Goal: Complete application form: Complete application form

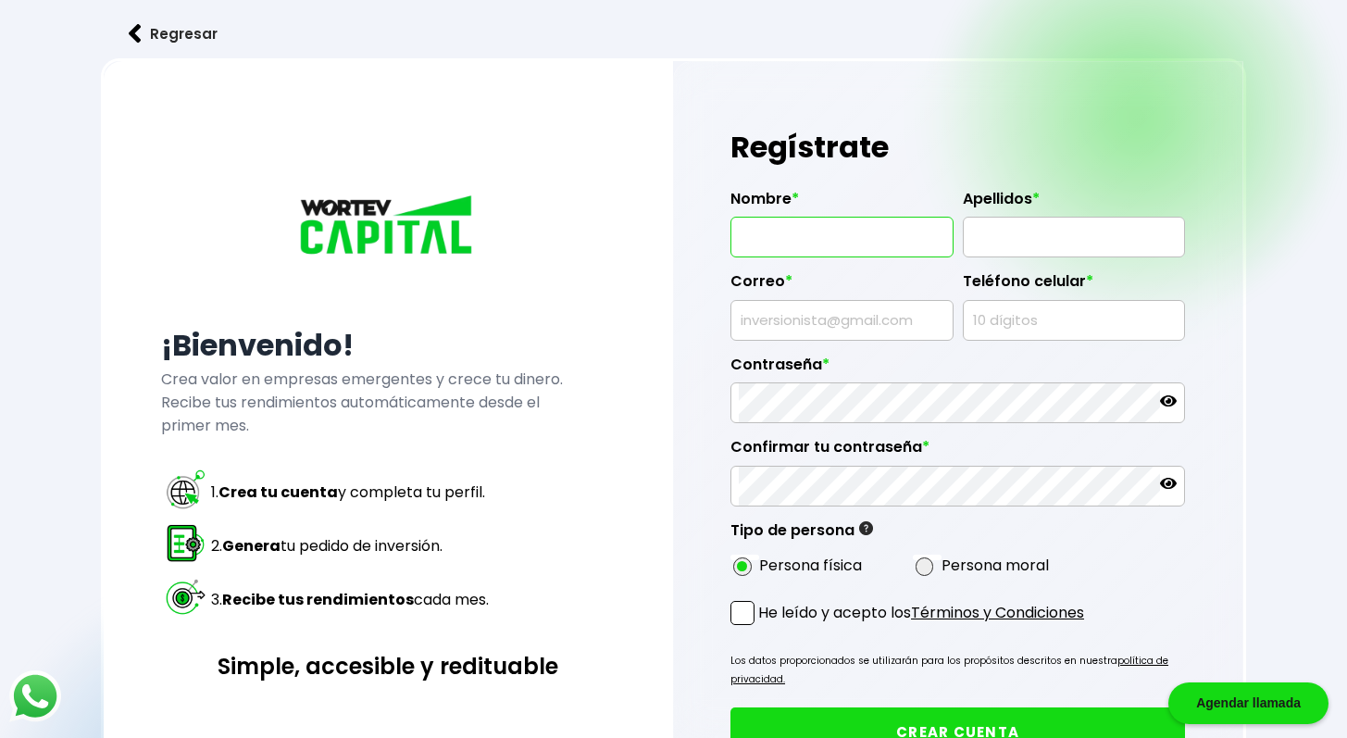
click at [788, 236] on input "text" at bounding box center [842, 236] width 206 height 39
type input "ROVINOY"
type input "[PERSON_NAME]"
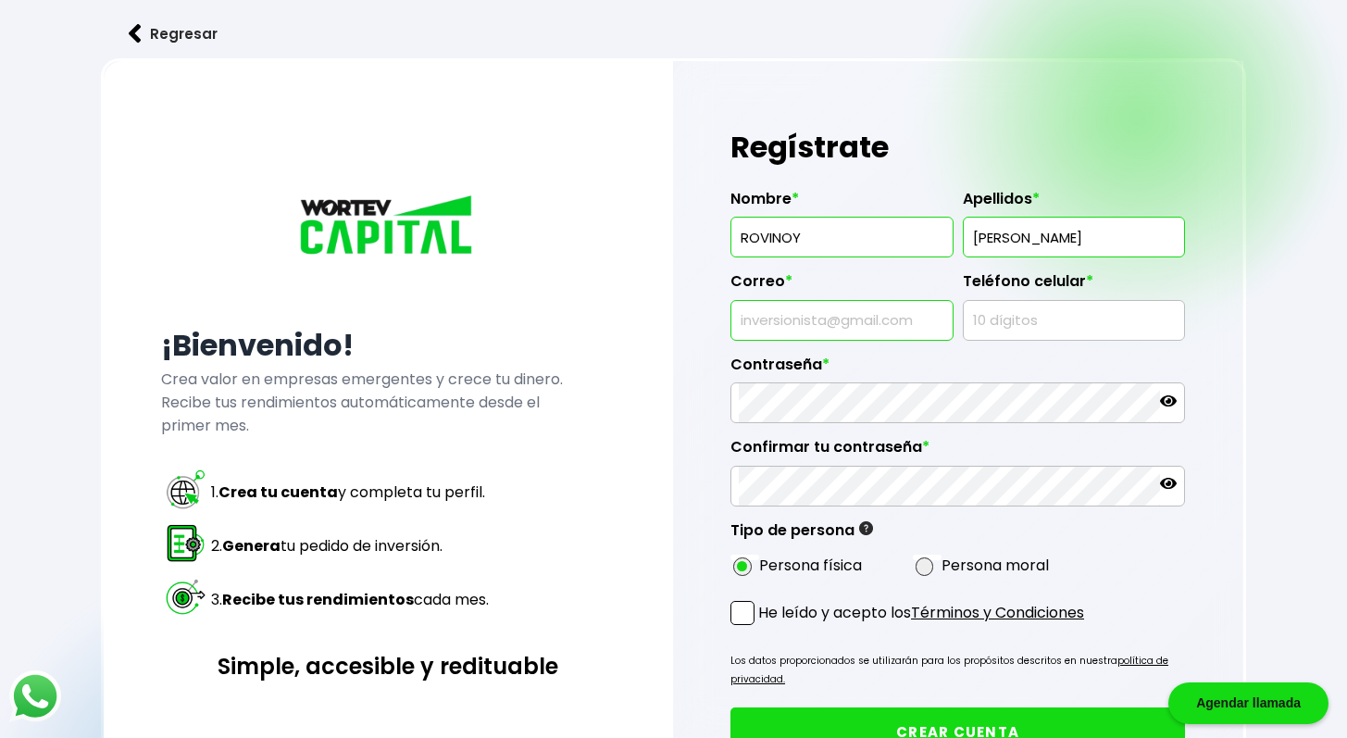
type input "[EMAIL_ADDRESS][DOMAIN_NAME]"
type input "5568014673"
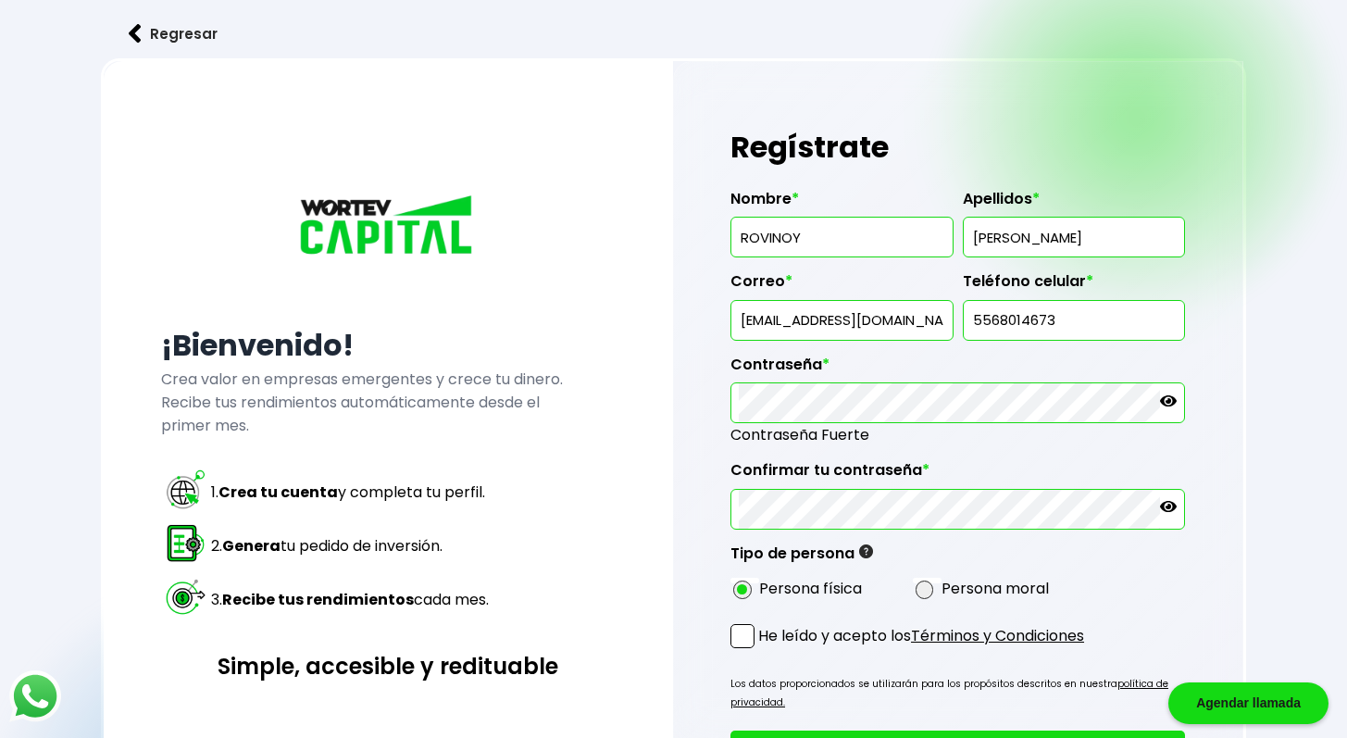
click at [1075, 552] on div "Nombre * [PERSON_NAME] * [PERSON_NAME] * [EMAIL_ADDRESS][DOMAIN_NAME] Teléfono …" at bounding box center [957, 390] width 454 height 431
click at [742, 624] on span at bounding box center [742, 636] width 24 height 24
click at [762, 650] on input "He leído y acepto los Términos y Condiciones" at bounding box center [762, 650] width 0 height 0
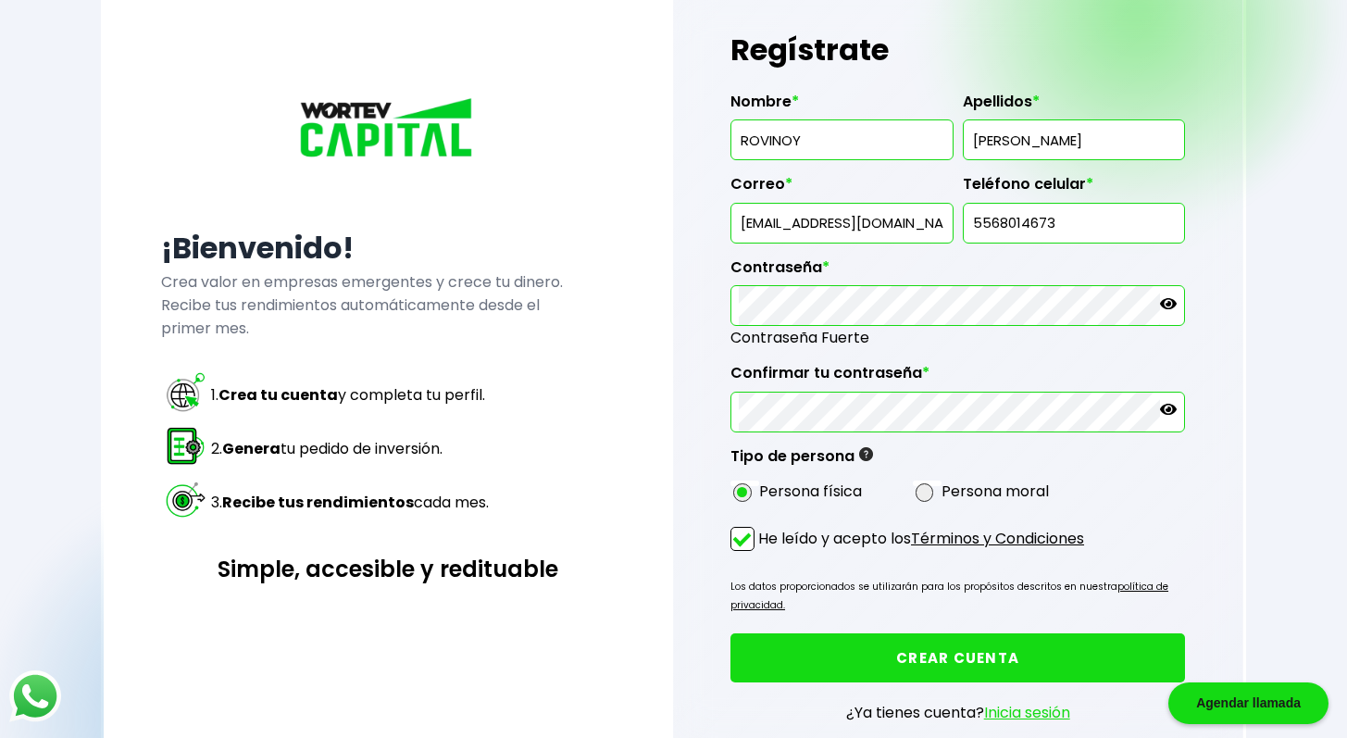
scroll to position [108, 0]
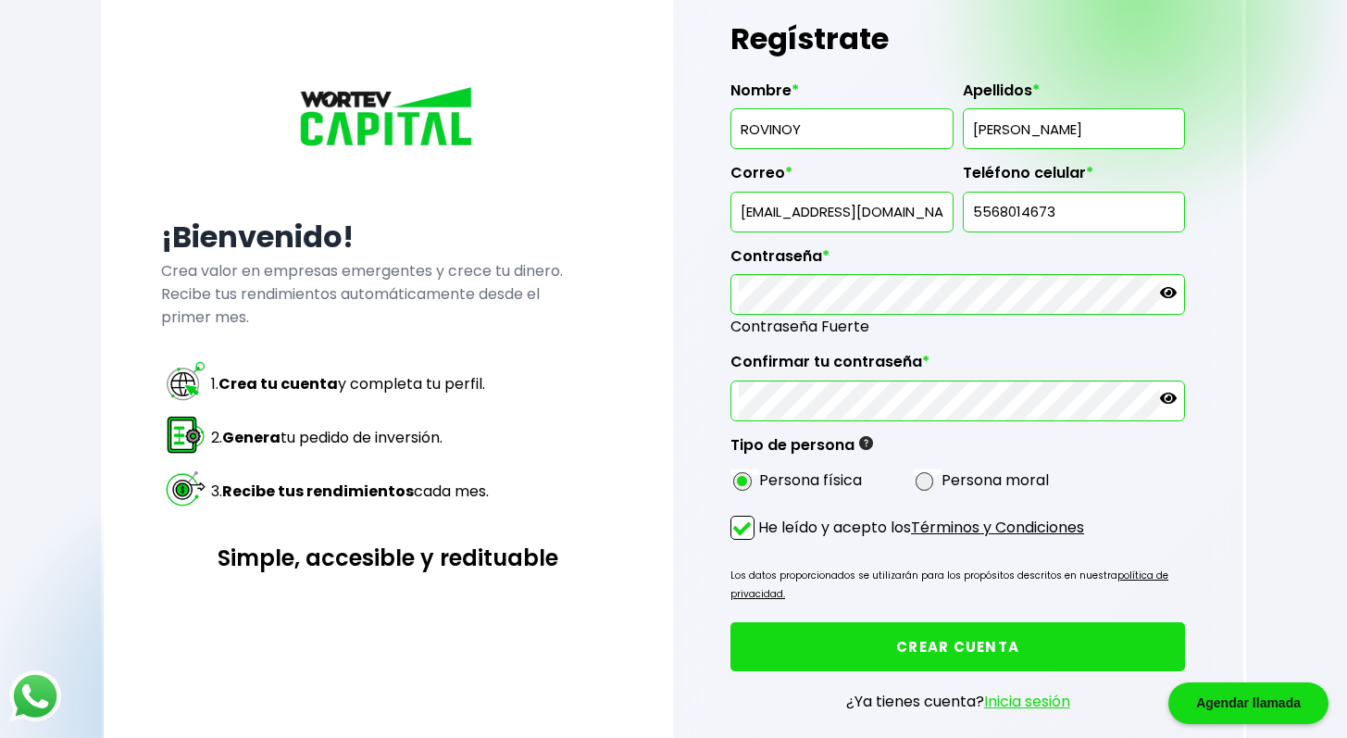
click at [971, 635] on button "CREAR CUENTA" at bounding box center [957, 646] width 454 height 49
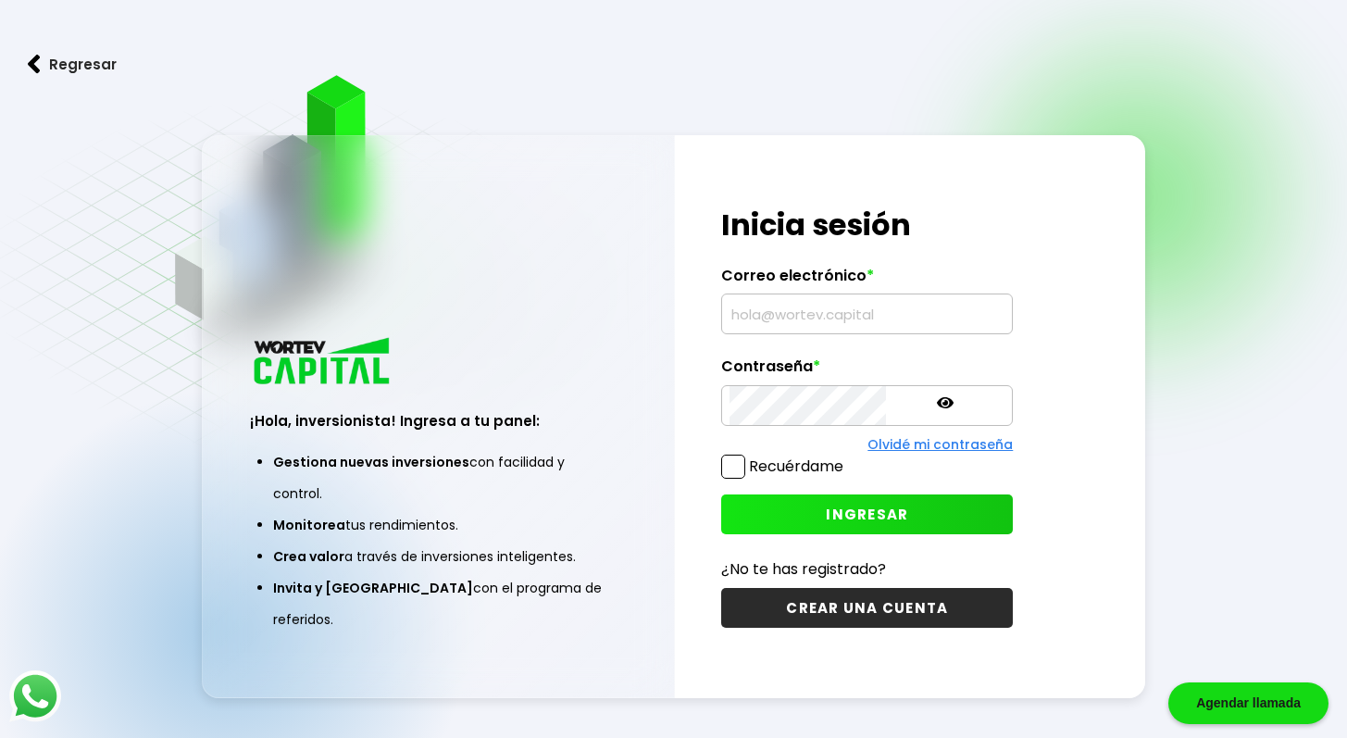
type input "[EMAIL_ADDRESS][DOMAIN_NAME]"
click at [735, 475] on span at bounding box center [733, 466] width 24 height 24
click at [847, 457] on input "Recuérdame" at bounding box center [847, 457] width 0 height 0
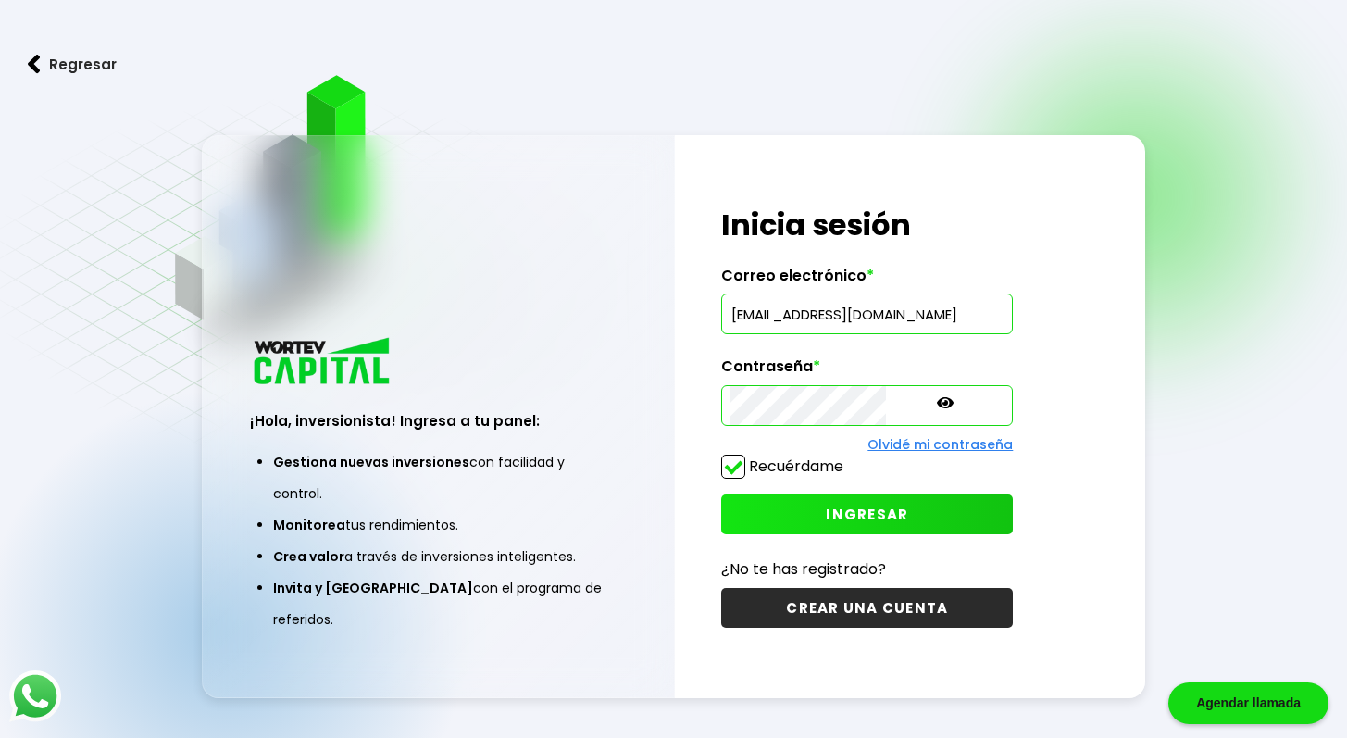
click at [764, 502] on button "INGRESAR" at bounding box center [867, 514] width 292 height 40
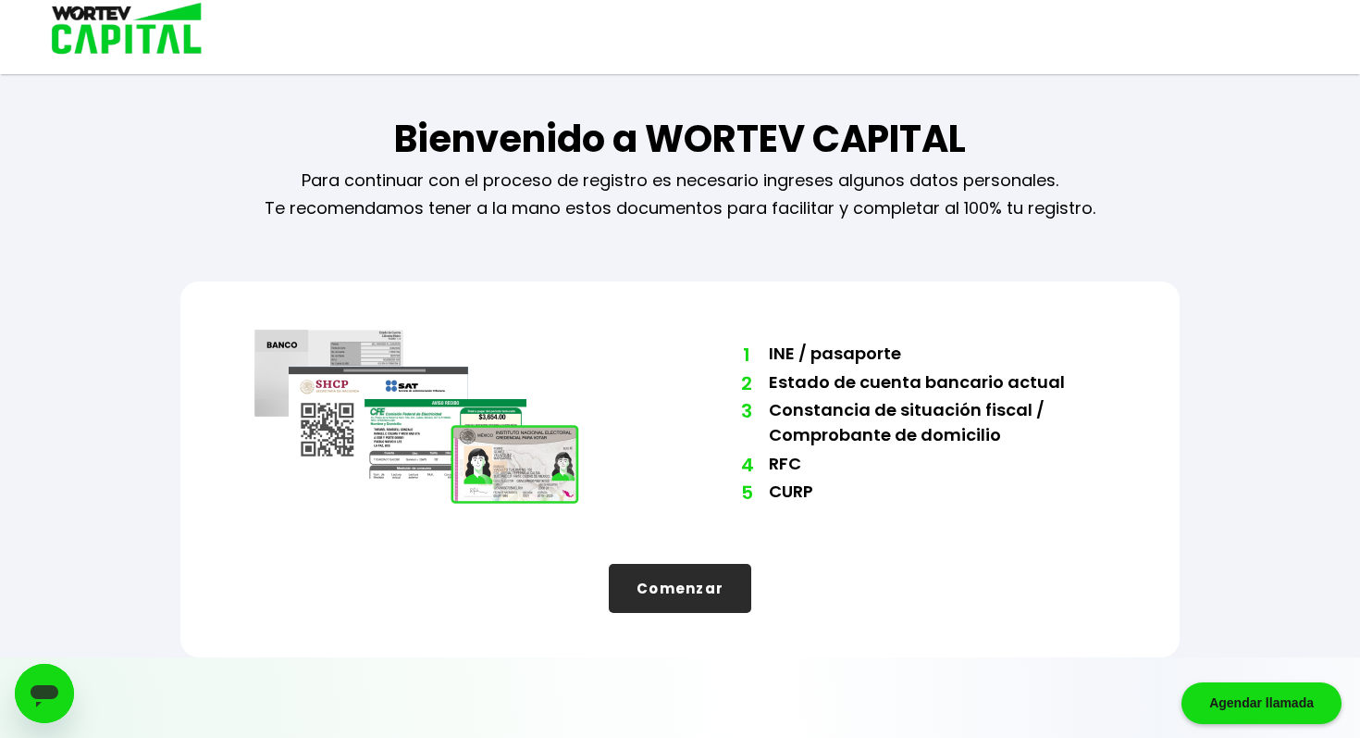
click at [676, 594] on button "Comenzar" at bounding box center [680, 588] width 143 height 49
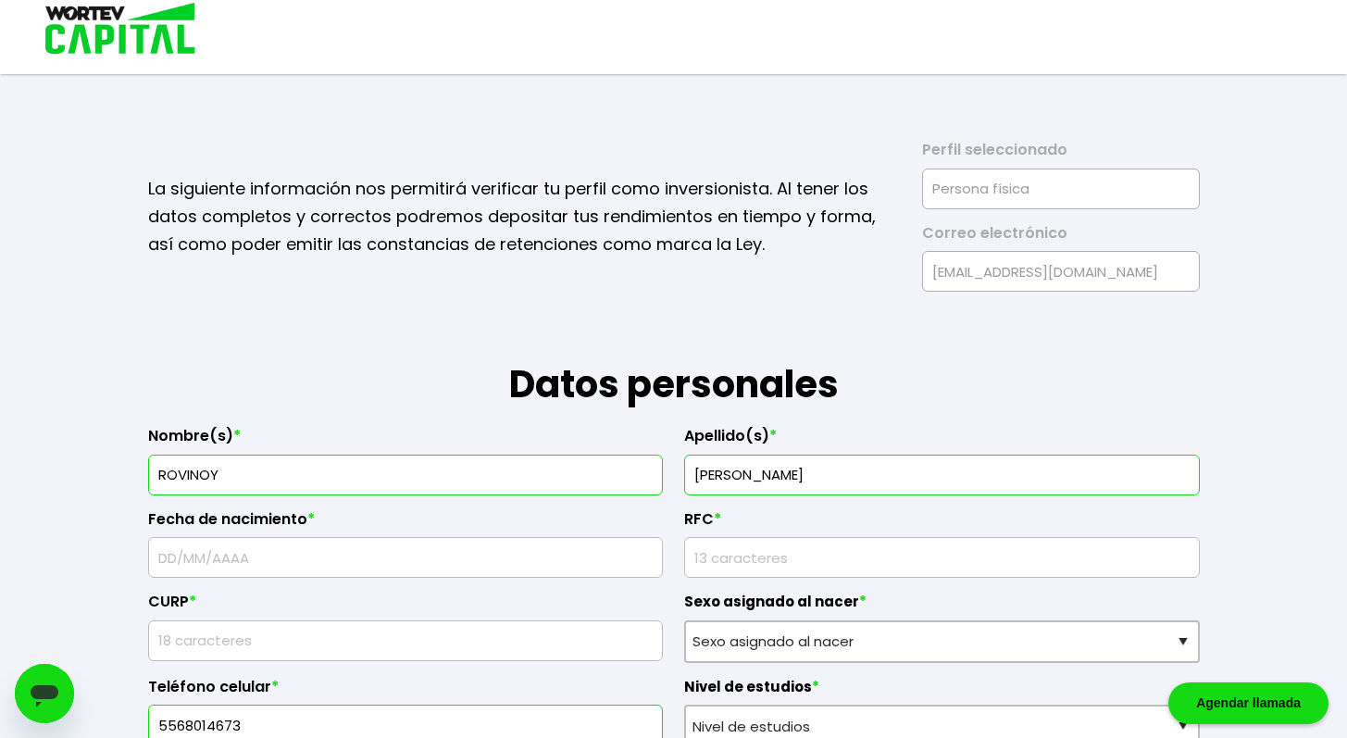
click at [372, 555] on input "text" at bounding box center [405, 557] width 499 height 39
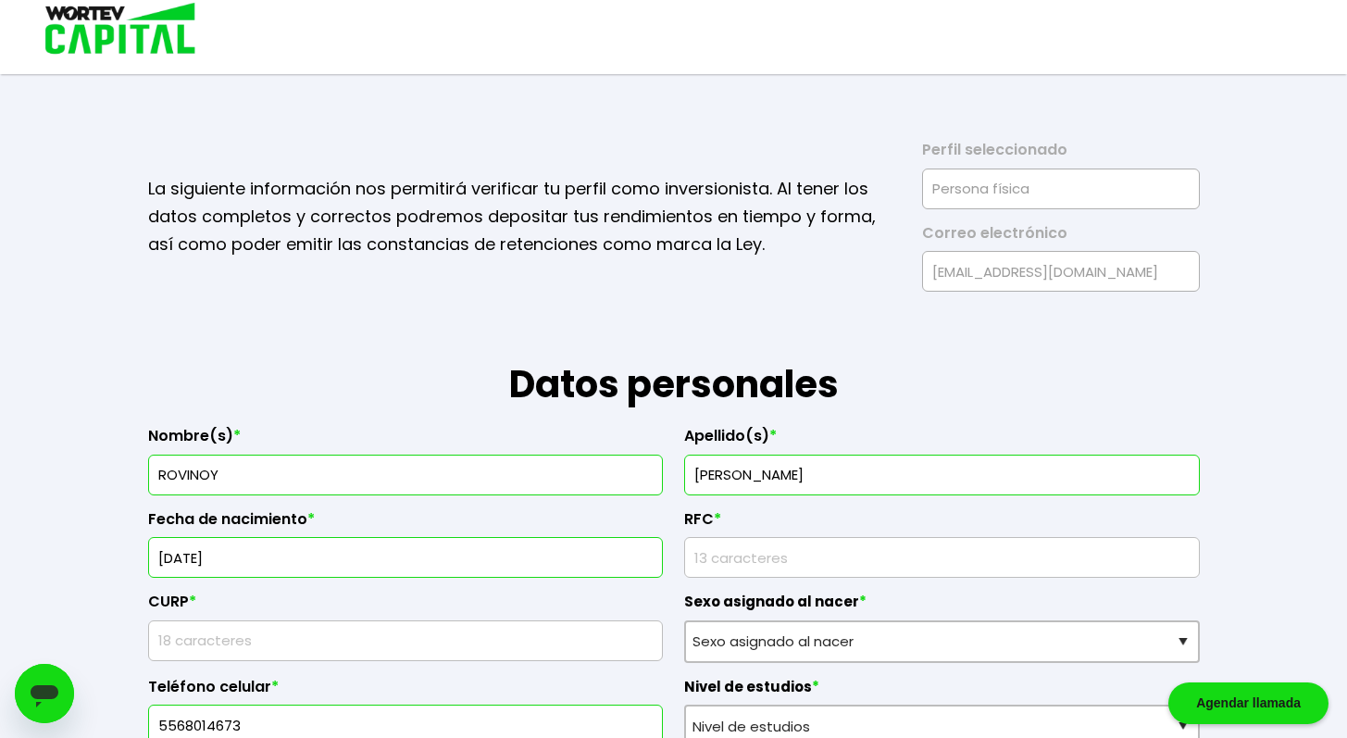
type input "15/07/1984"
drag, startPoint x: 723, startPoint y: 504, endPoint x: 746, endPoint y: 504, distance: 23.1
click at [746, 504] on div "RFC *" at bounding box center [941, 536] width 515 height 83
click at [743, 565] on input "rfc" at bounding box center [941, 557] width 499 height 39
type input "AUHR840715284"
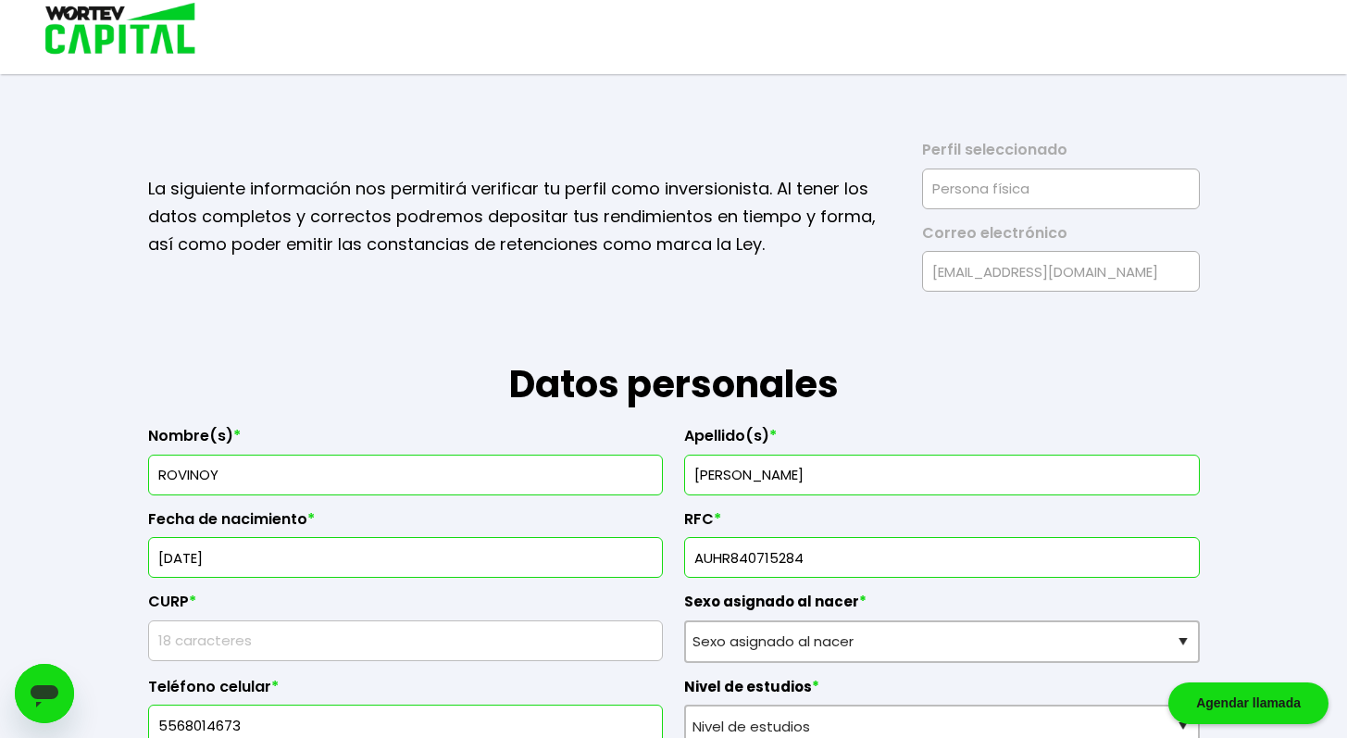
click at [438, 654] on input "text" at bounding box center [405, 640] width 499 height 39
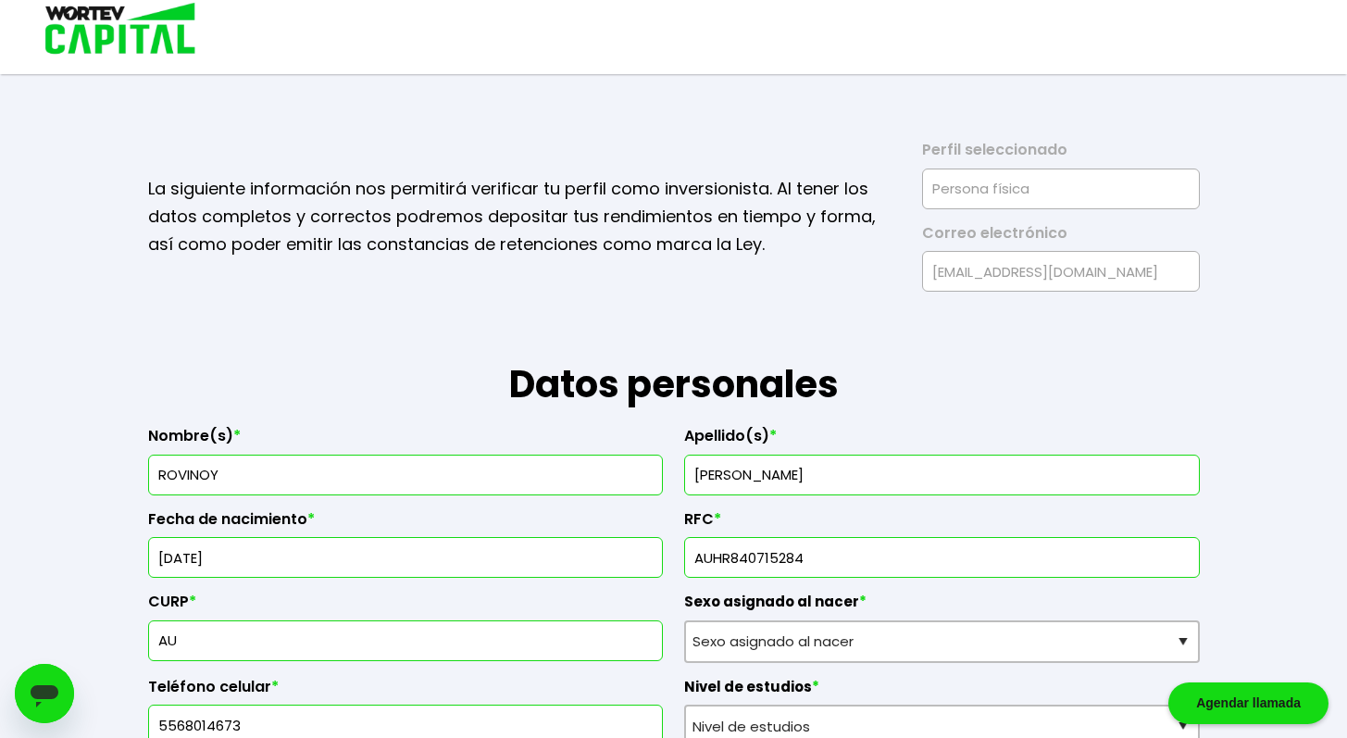
type input "A"
type input "AUHR840715HDFLRV05"
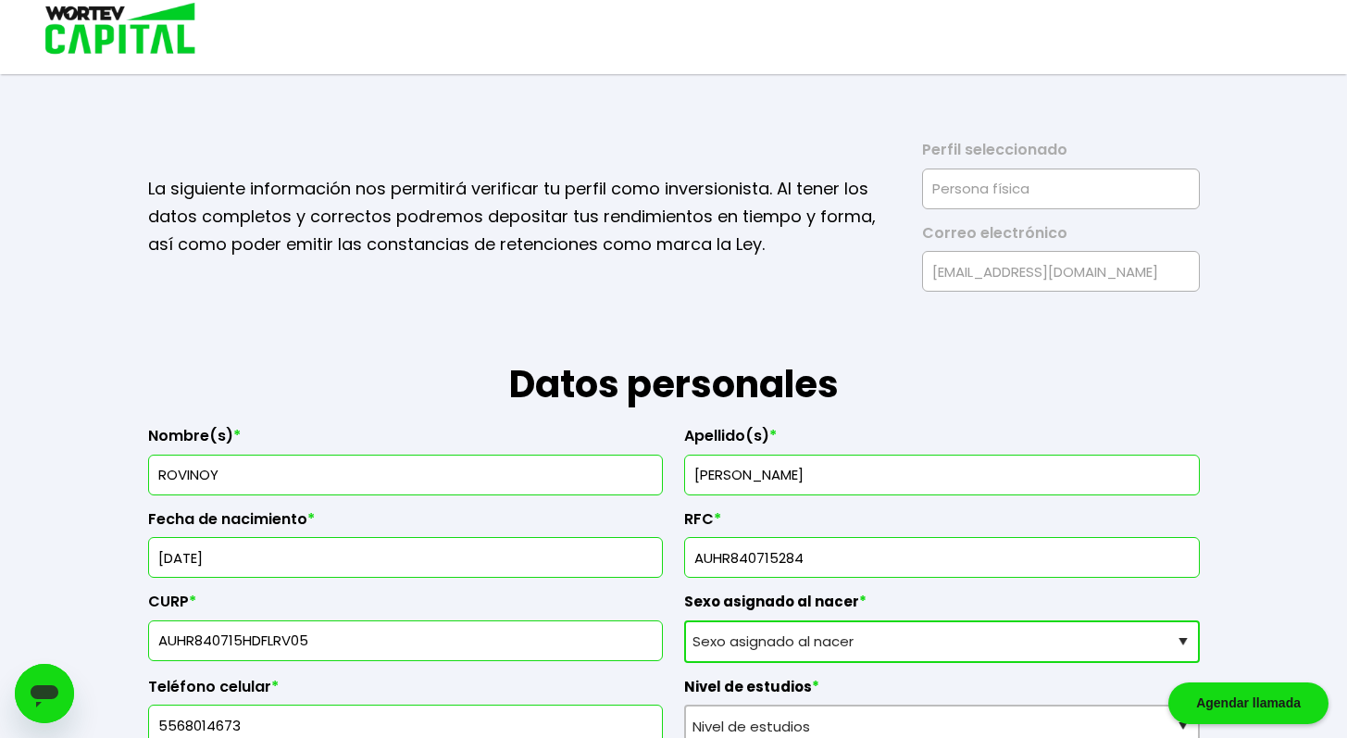
click at [744, 631] on select "Sexo asignado al nacer Hombre Mujer Prefiero no contestar" at bounding box center [941, 641] width 515 height 43
select select "Hombre"
click at [684, 620] on select "Sexo asignado al nacer Hombre Mujer Prefiero no contestar" at bounding box center [941, 641] width 515 height 43
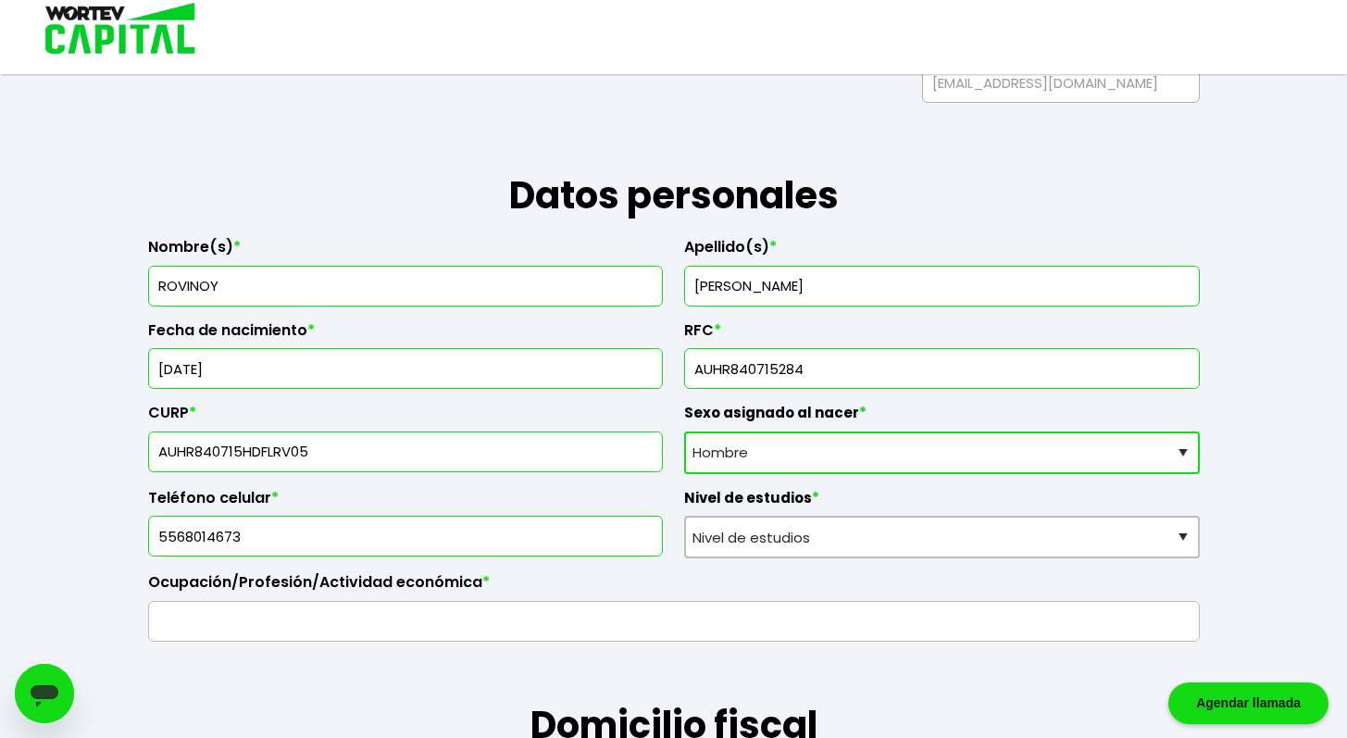
scroll to position [194, 0]
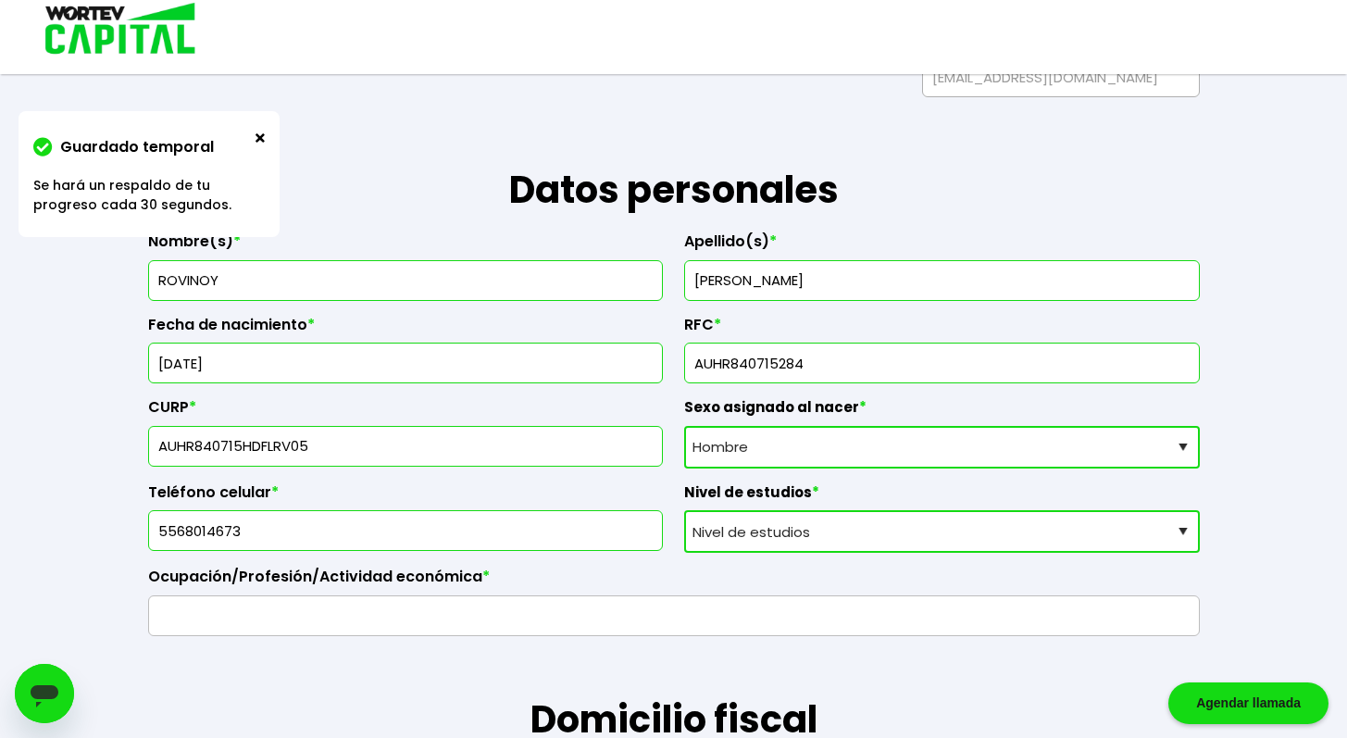
click at [739, 528] on select "Nivel de estudios Primaria Secundaria Bachillerato Licenciatura Posgrado" at bounding box center [941, 531] width 515 height 43
select select "Licenciatura"
click at [684, 510] on select "Nivel de estudios Primaria Secundaria Bachillerato Licenciatura Posgrado" at bounding box center [941, 531] width 515 height 43
click at [374, 621] on input "text" at bounding box center [673, 615] width 1035 height 39
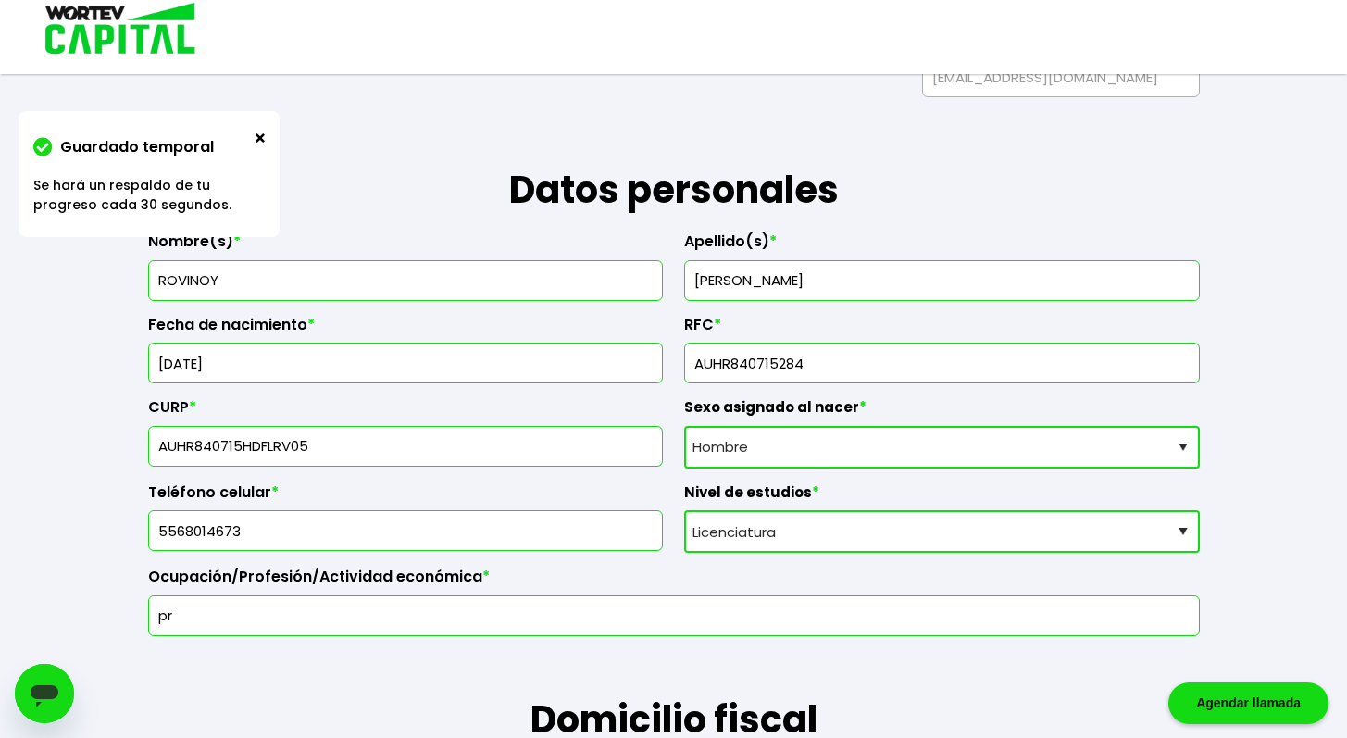
type input "p"
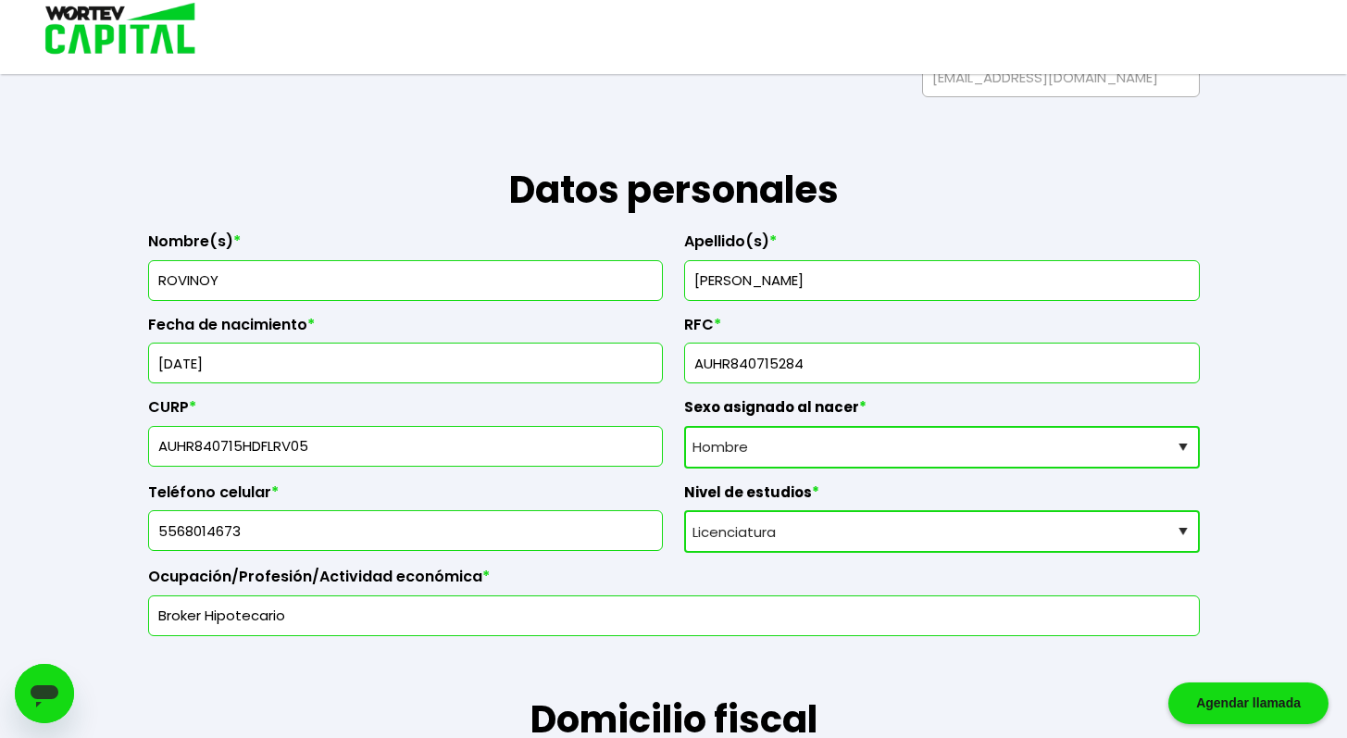
type input "Broker Hipotecario"
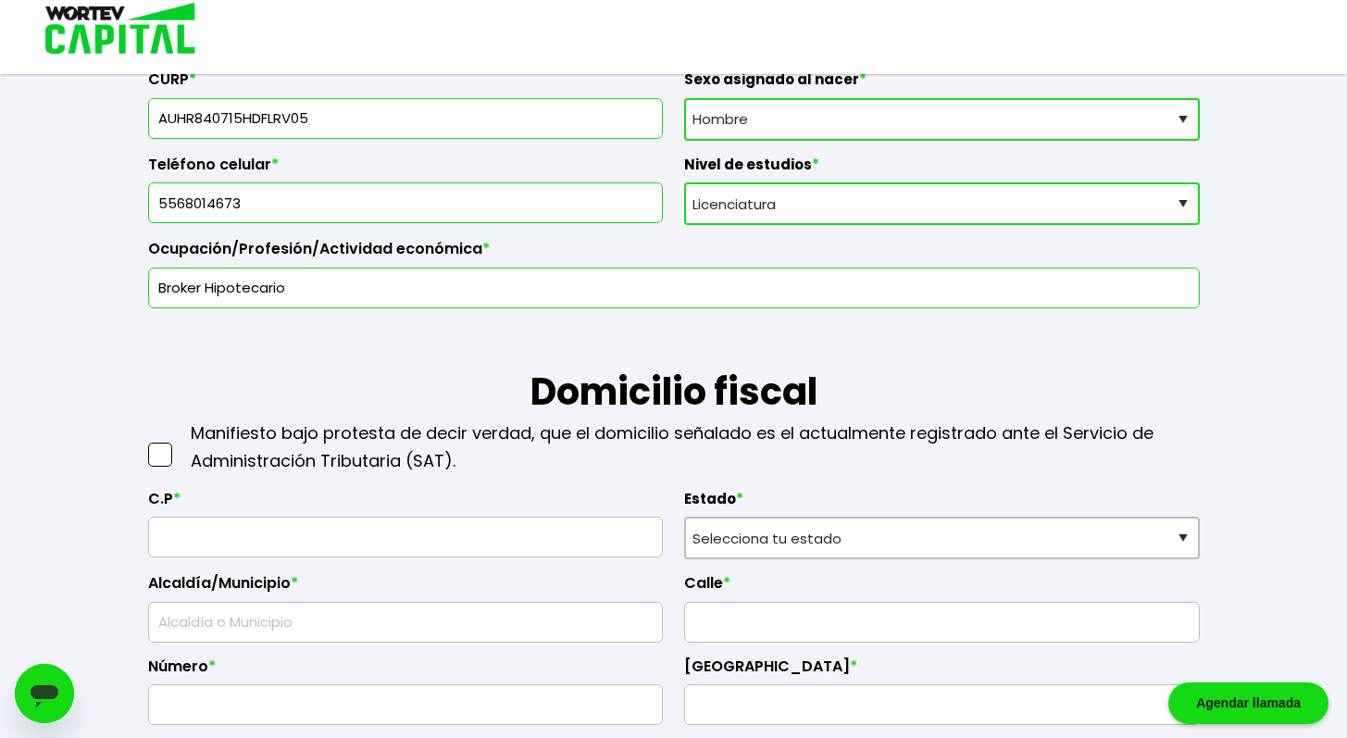
scroll to position [548, 0]
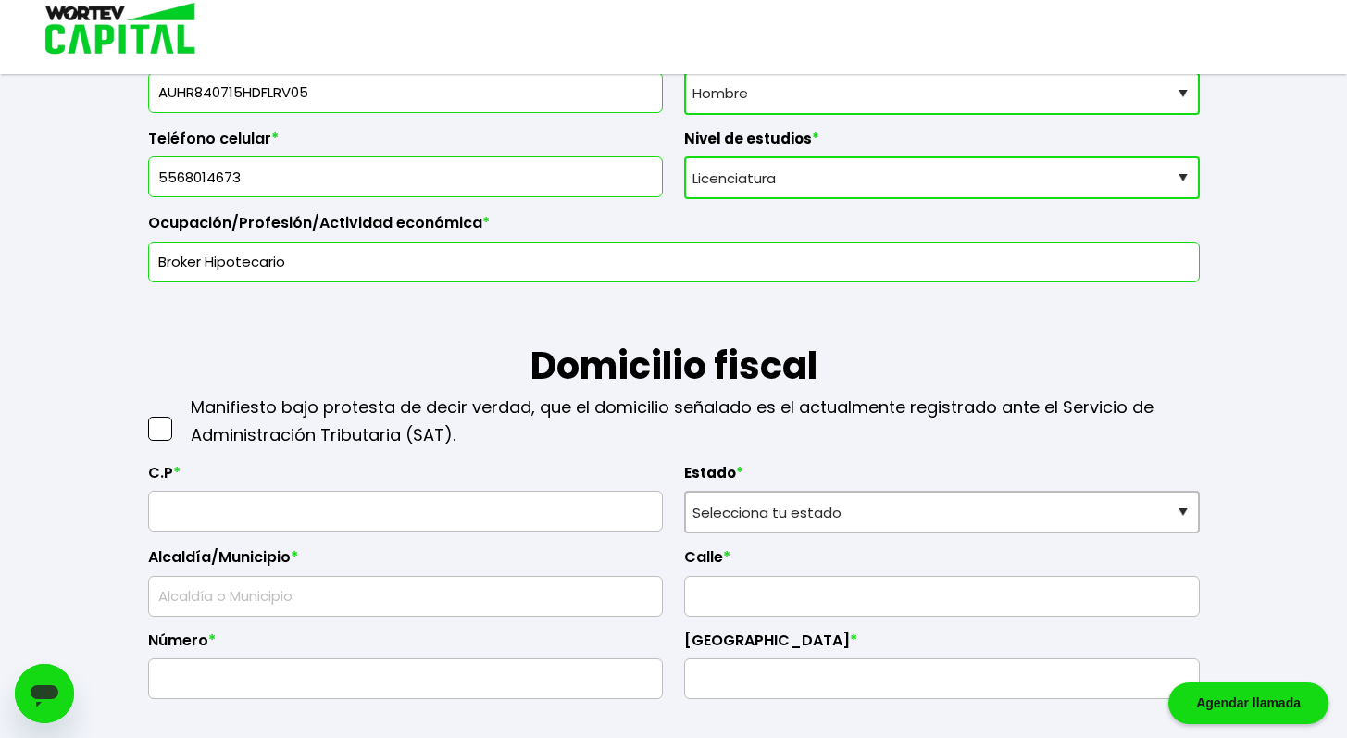
click at [155, 412] on div at bounding box center [162, 421] width 28 height 56
click at [162, 429] on span at bounding box center [160, 428] width 24 height 24
click at [180, 419] on input "checkbox" at bounding box center [180, 419] width 0 height 0
click at [594, 361] on h1 "Domicilio fiscal" at bounding box center [673, 337] width 1051 height 111
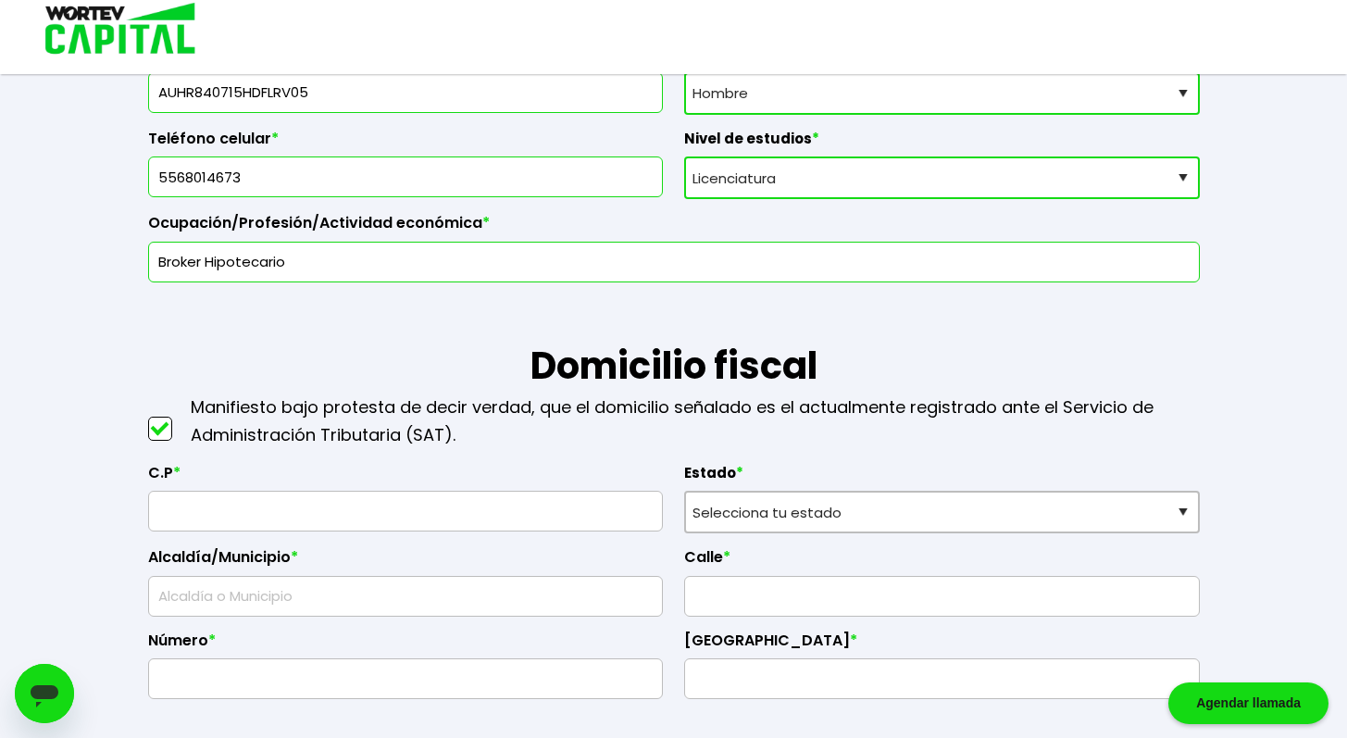
click at [446, 520] on input "text" at bounding box center [405, 510] width 499 height 39
type input "04650"
select select "DF"
type input "Coyoacán"
type input "Santa Úrsula Coapa"
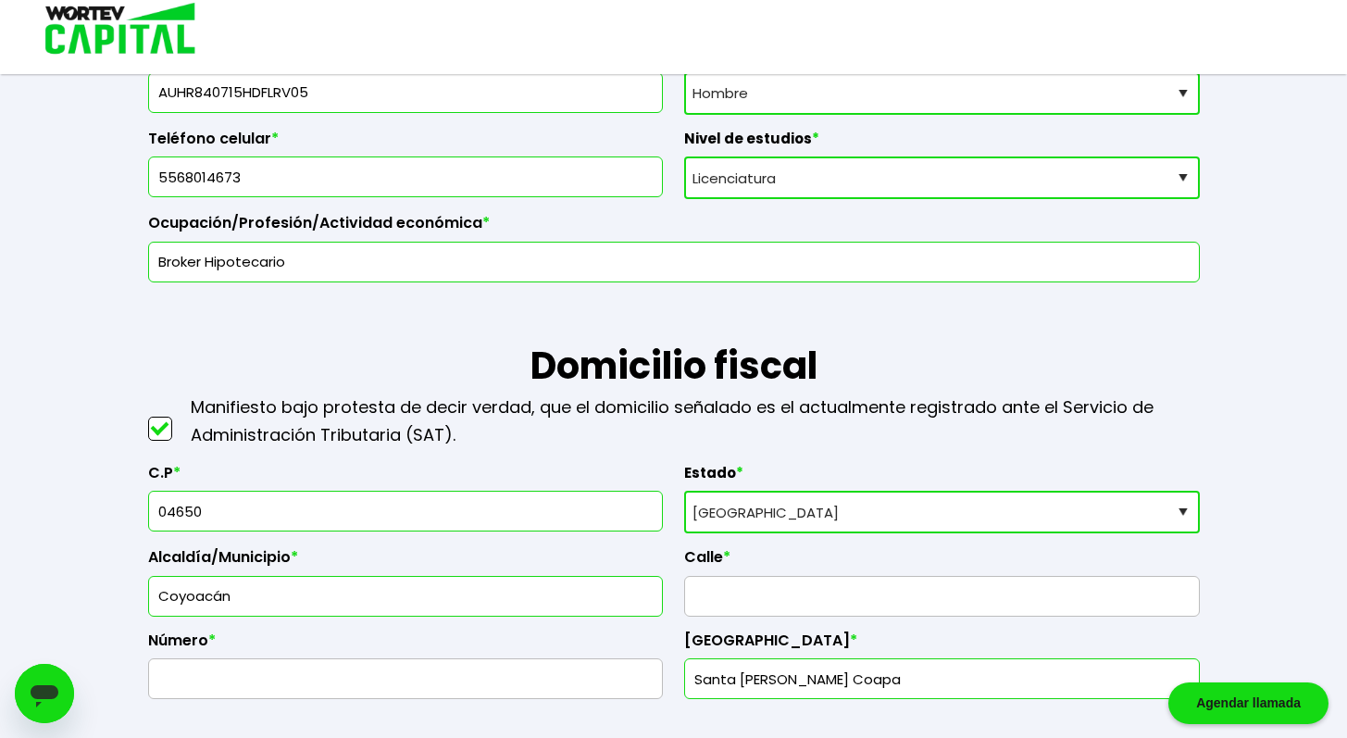
type input "04650"
click at [767, 591] on input "text" at bounding box center [941, 596] width 499 height 39
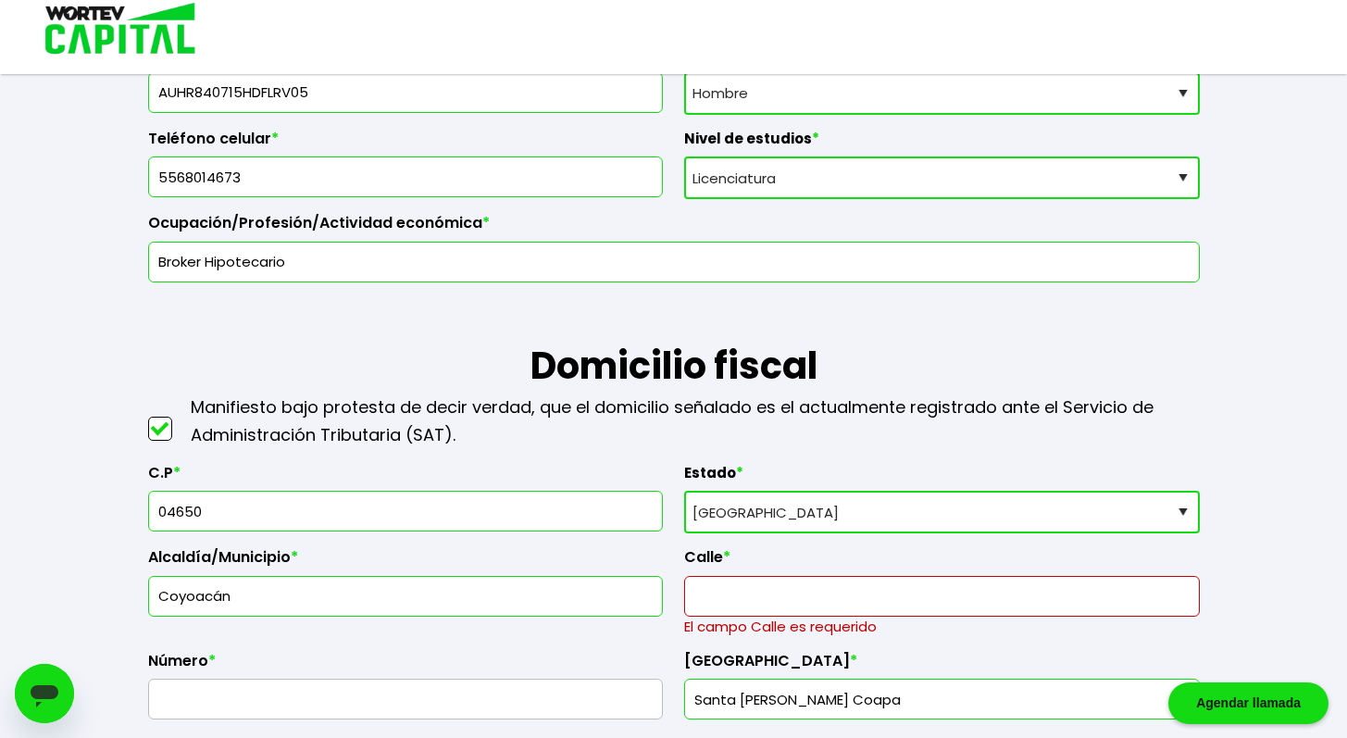
click at [754, 568] on label "Calle *" at bounding box center [941, 562] width 515 height 28
click at [735, 603] on input "text" at bounding box center [941, 596] width 499 height 39
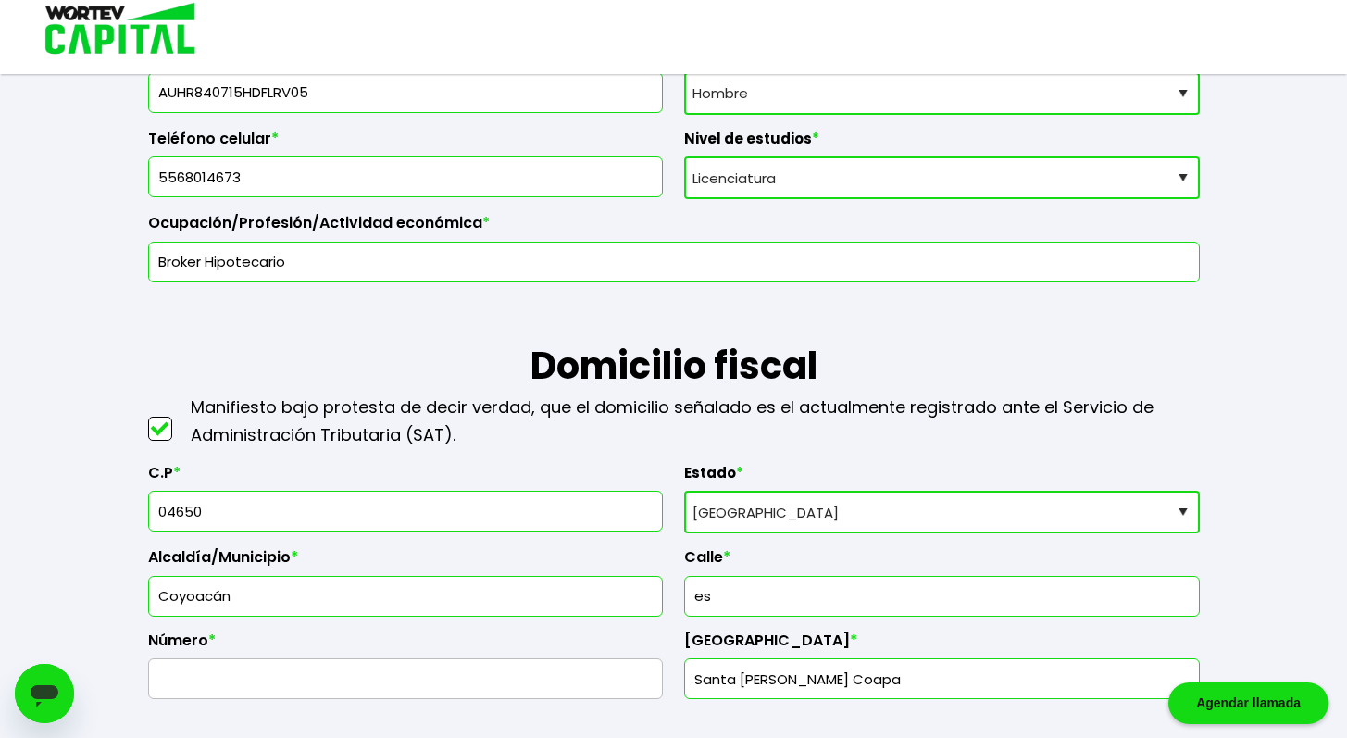
type input "e"
type input "ESFUERZO"
type input "70"
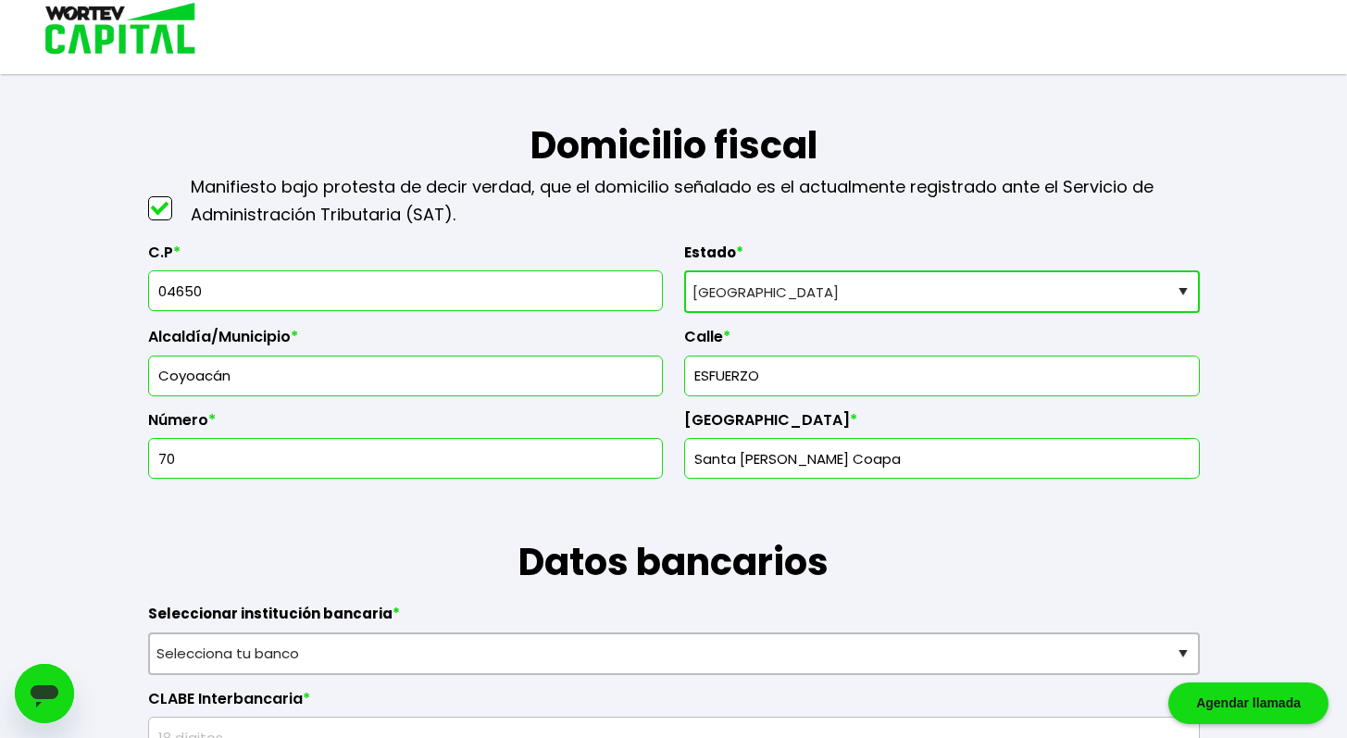
scroll to position [863, 0]
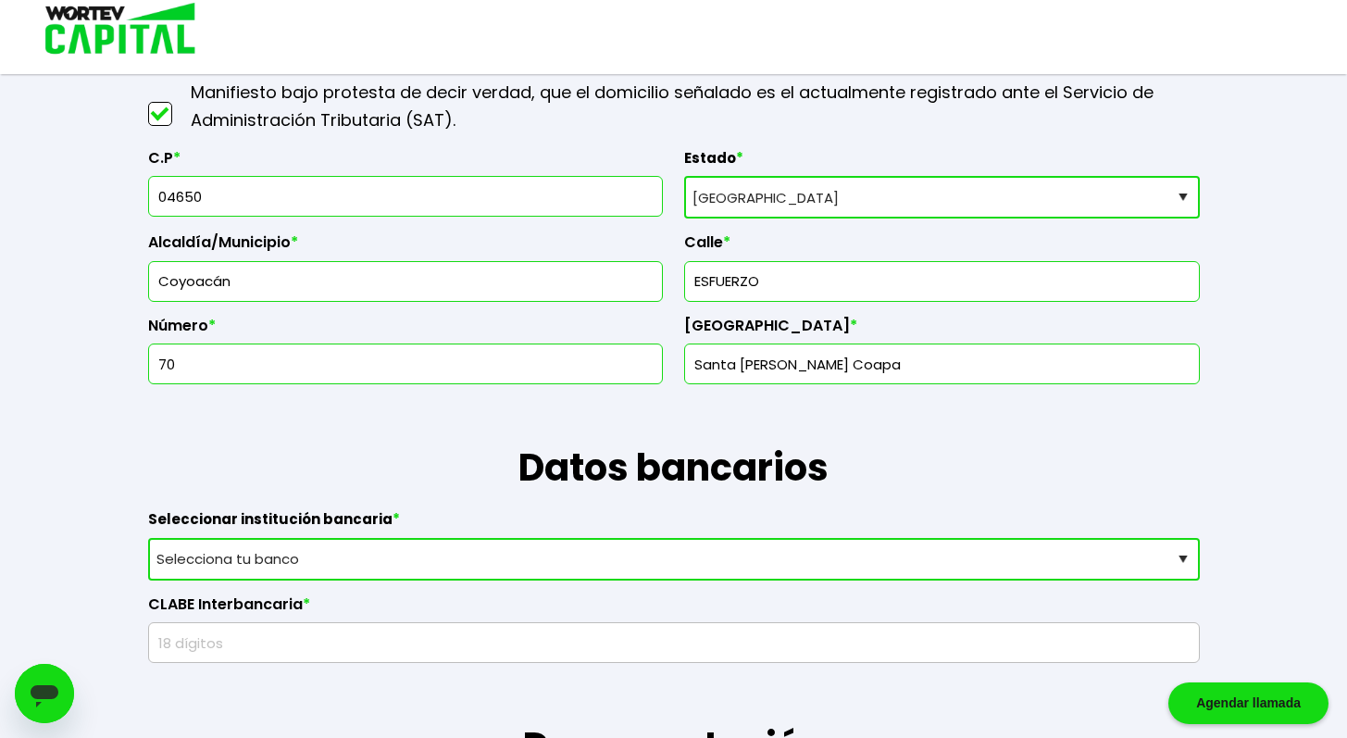
click at [398, 556] on select "Selecciona tu banco ABC Capital Actinver Afirme Albo ASP Banamex Banbajio Banco…" at bounding box center [673, 559] width 1051 height 43
select select "Banorte"
click at [148, 538] on select "Selecciona tu banco ABC Capital Actinver Afirme Albo ASP Banamex Banbajio Banco…" at bounding box center [673, 559] width 1051 height 43
click at [278, 650] on input "text" at bounding box center [673, 642] width 1035 height 39
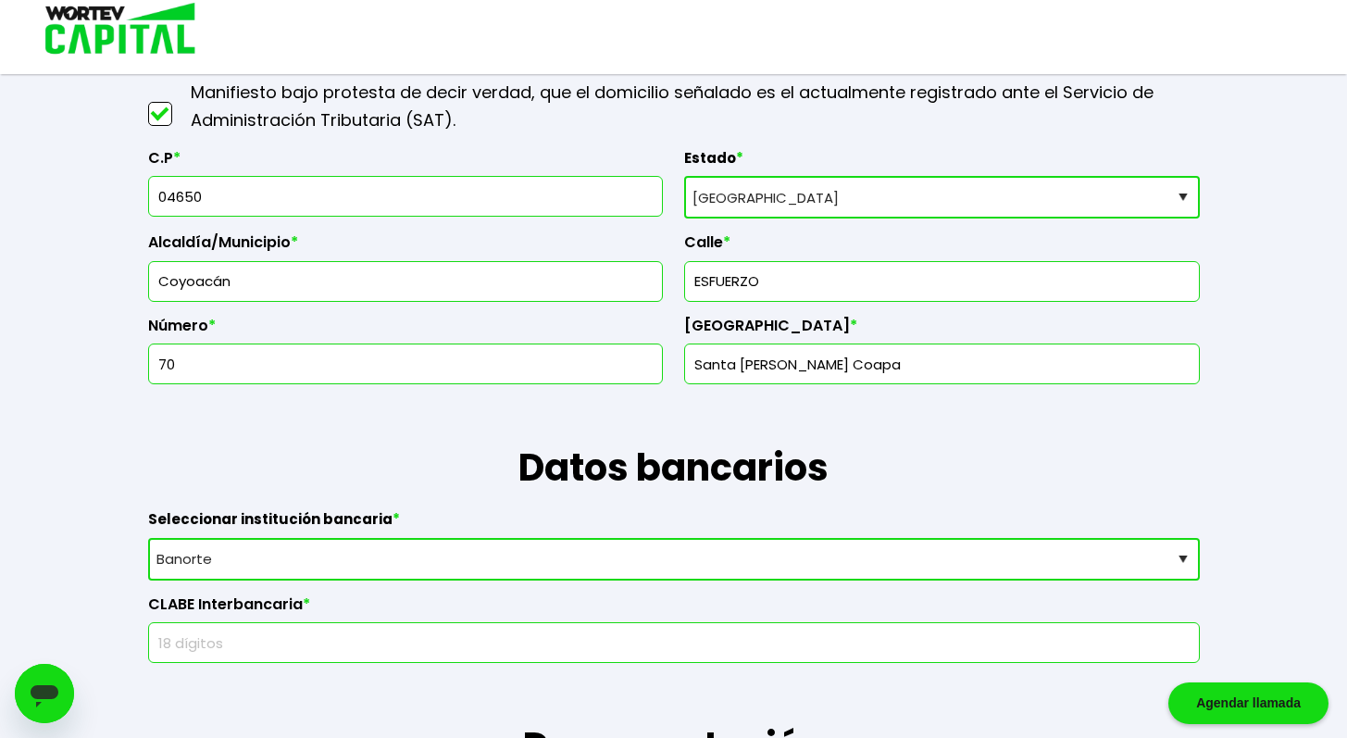
paste input "072180012269309624"
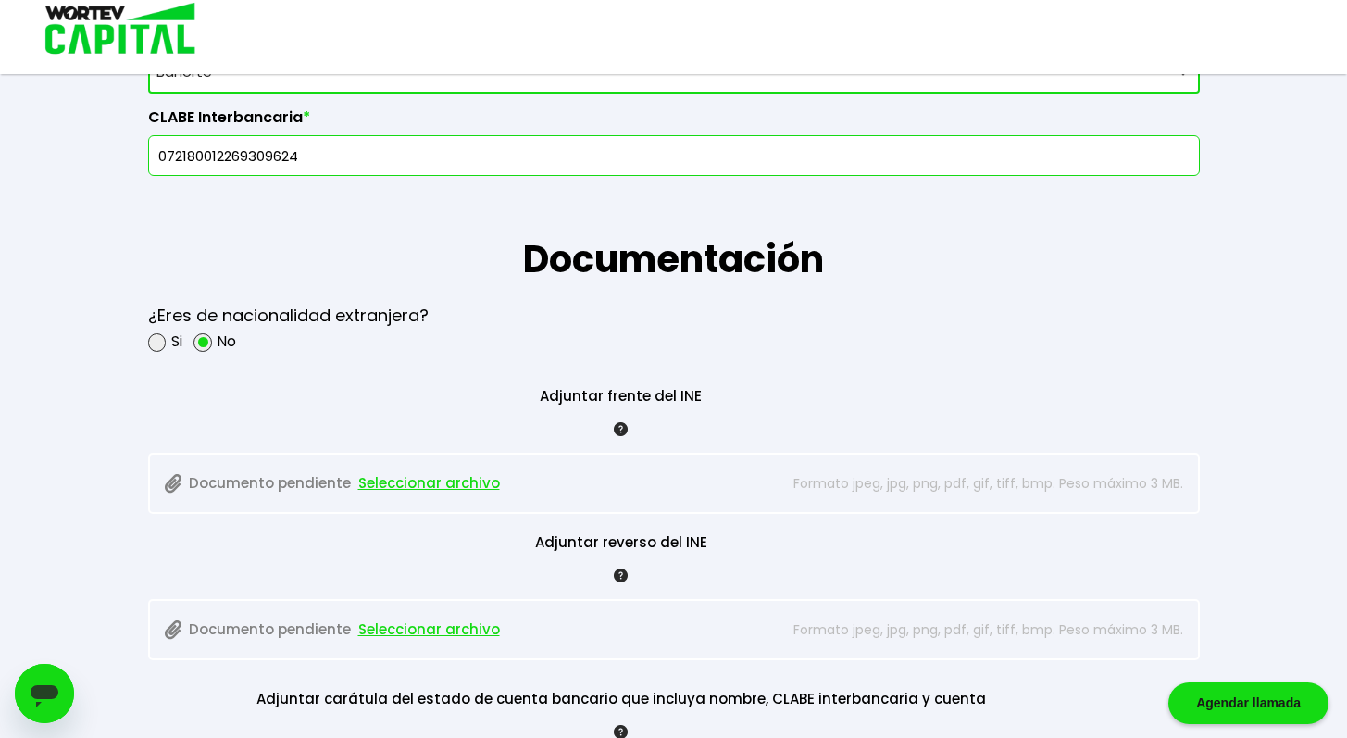
scroll to position [1352, 0]
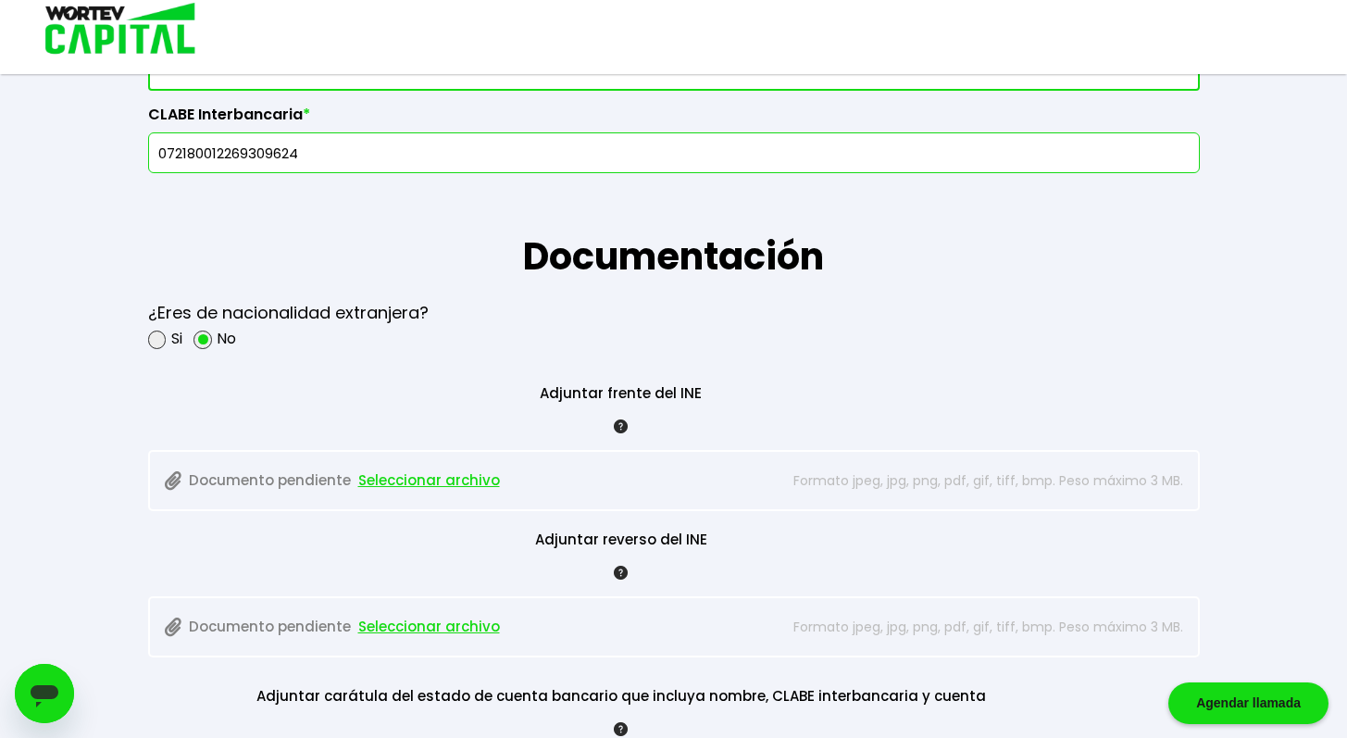
type input "072180012269309624"
click at [441, 484] on span "Seleccionar archivo" at bounding box center [429, 480] width 142 height 28
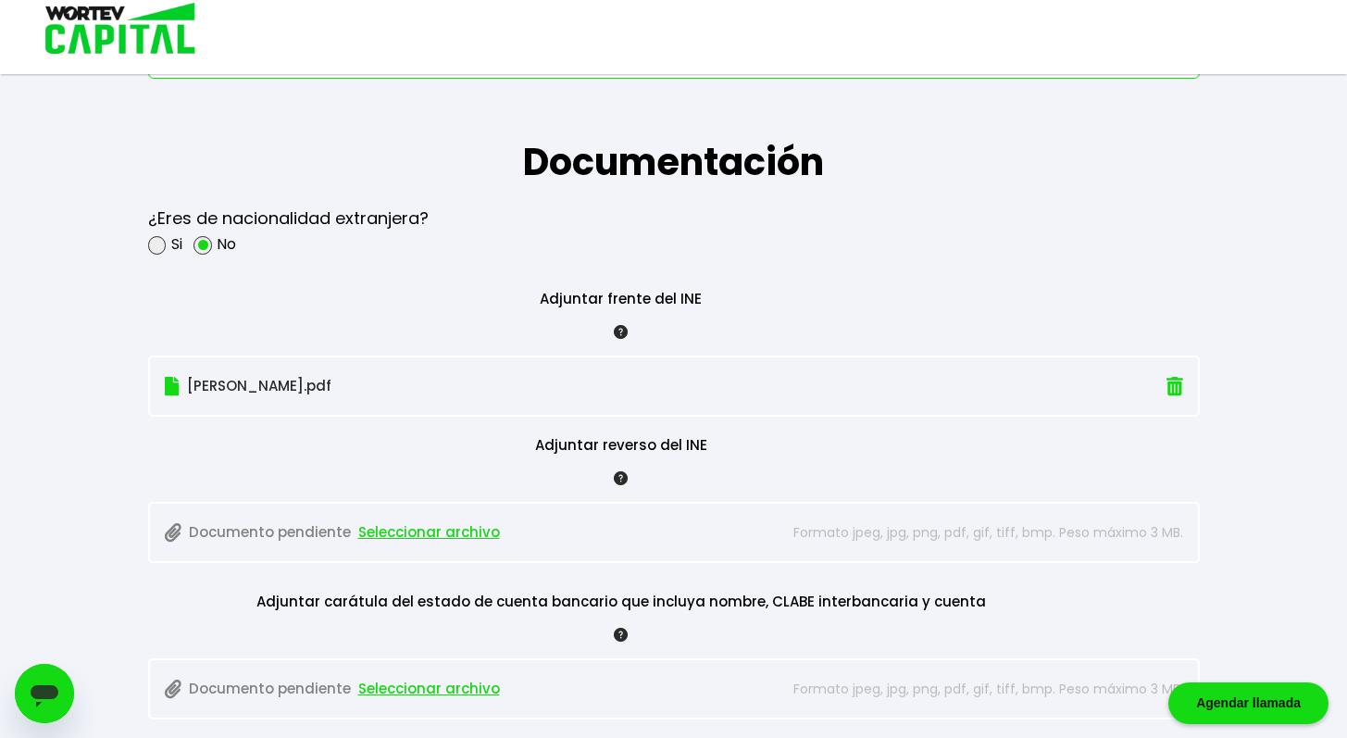
scroll to position [1469, 0]
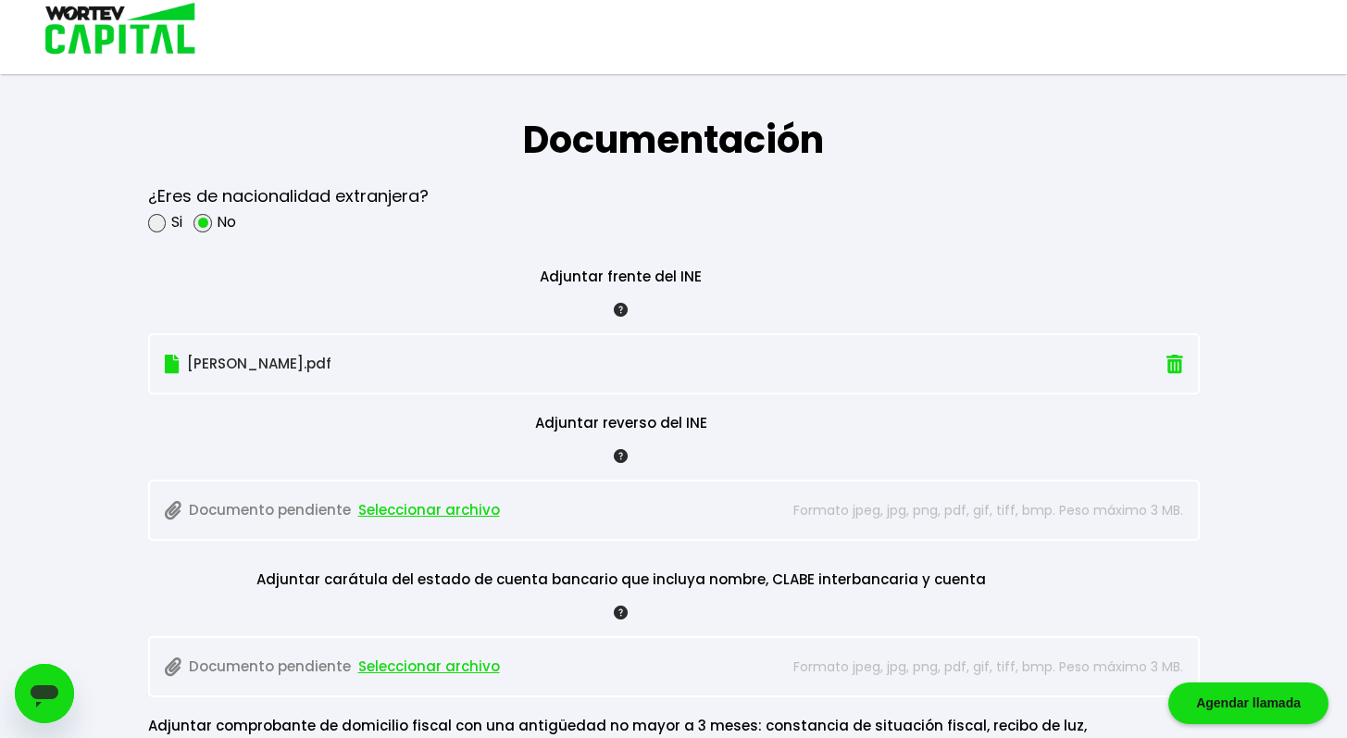
click at [1173, 361] on img at bounding box center [1174, 363] width 17 height 19
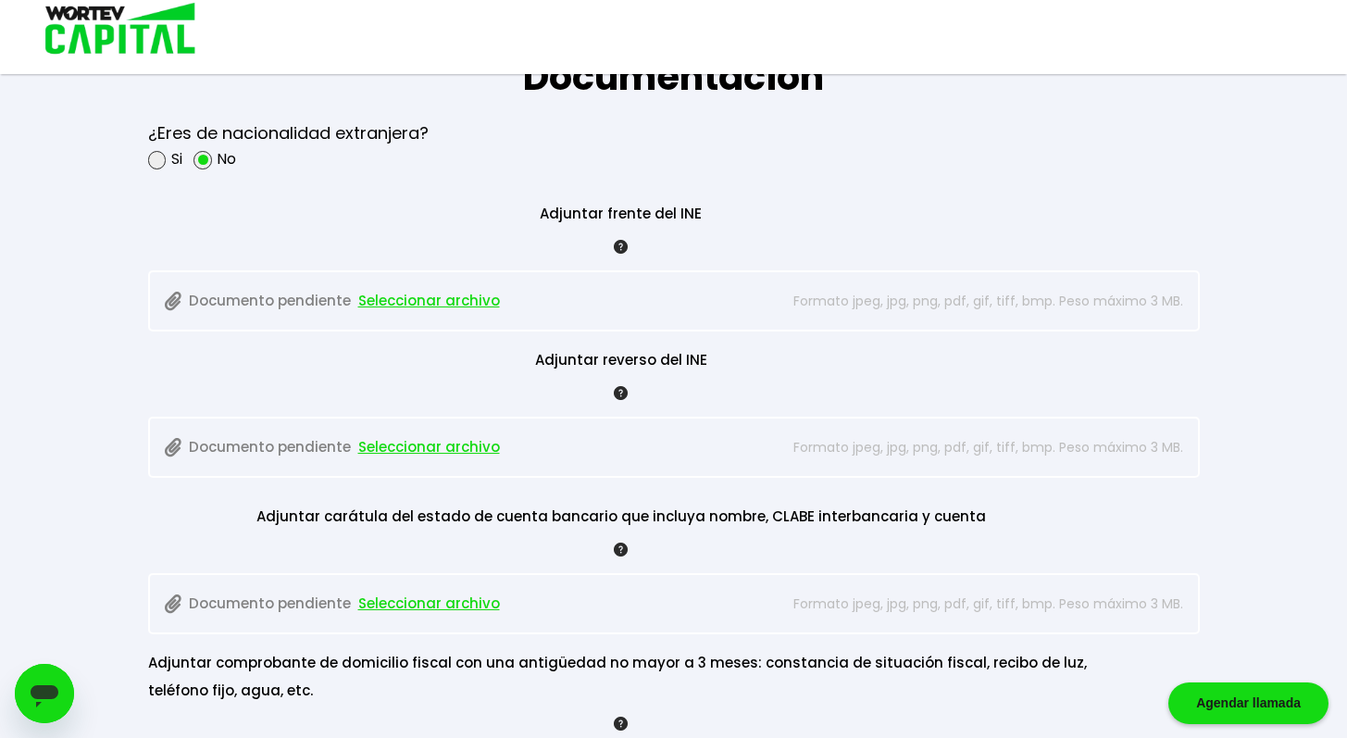
scroll to position [1549, 0]
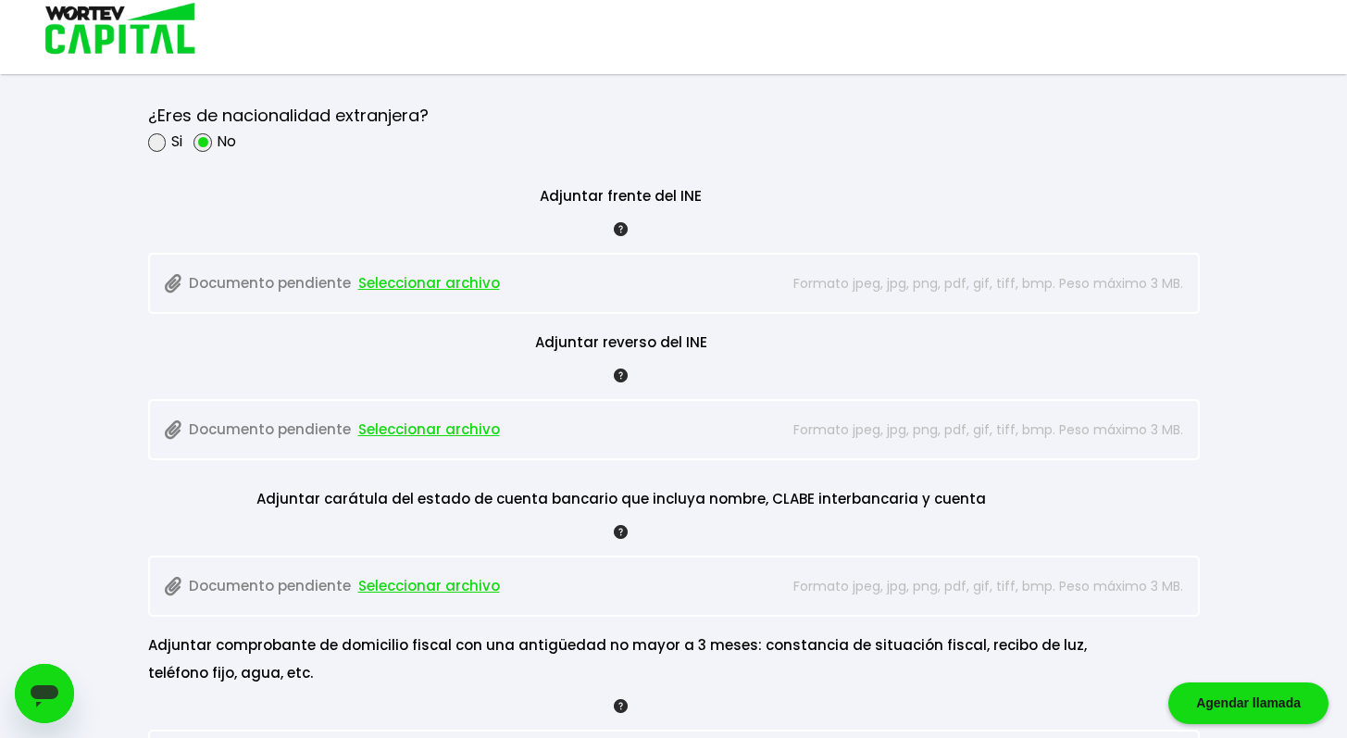
click at [469, 287] on span "Seleccionar archivo" at bounding box center [429, 283] width 142 height 28
click at [452, 432] on span "Seleccionar archivo" at bounding box center [429, 430] width 142 height 28
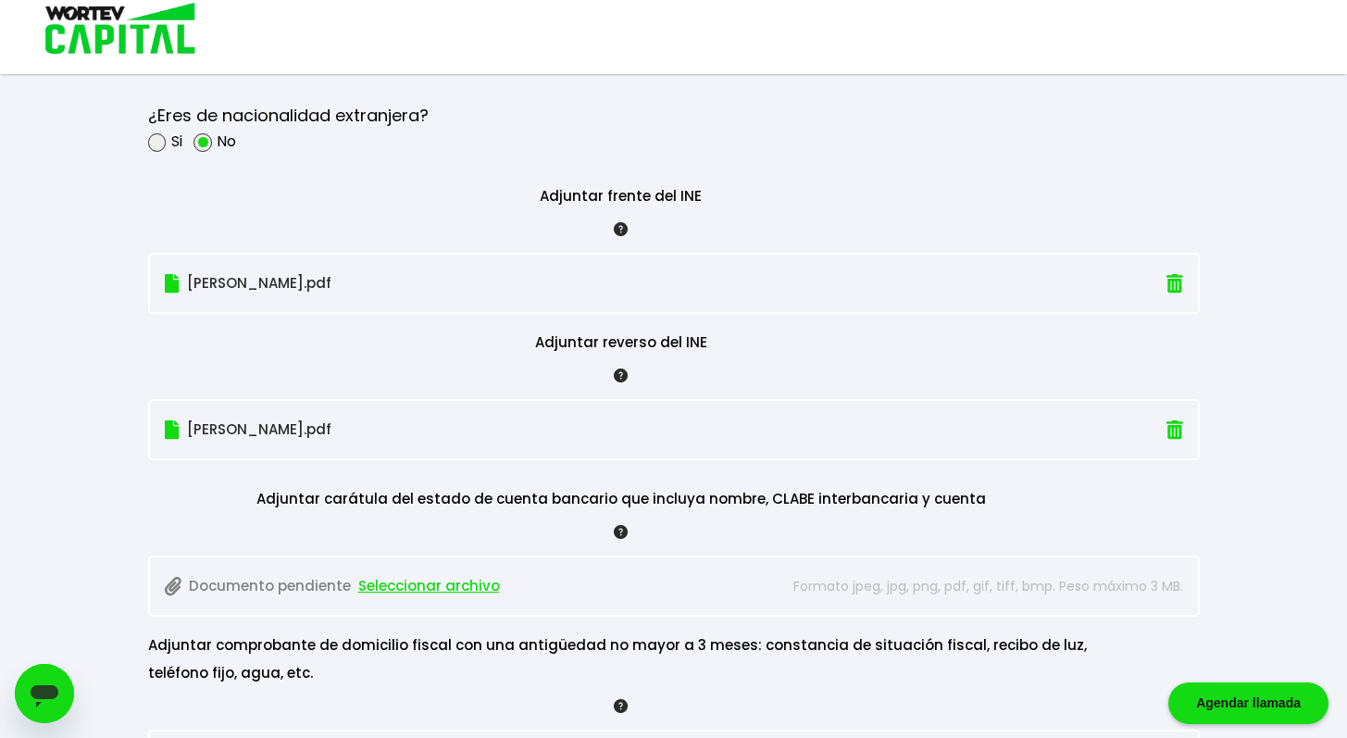
click at [452, 585] on span "Seleccionar archivo" at bounding box center [429, 586] width 142 height 28
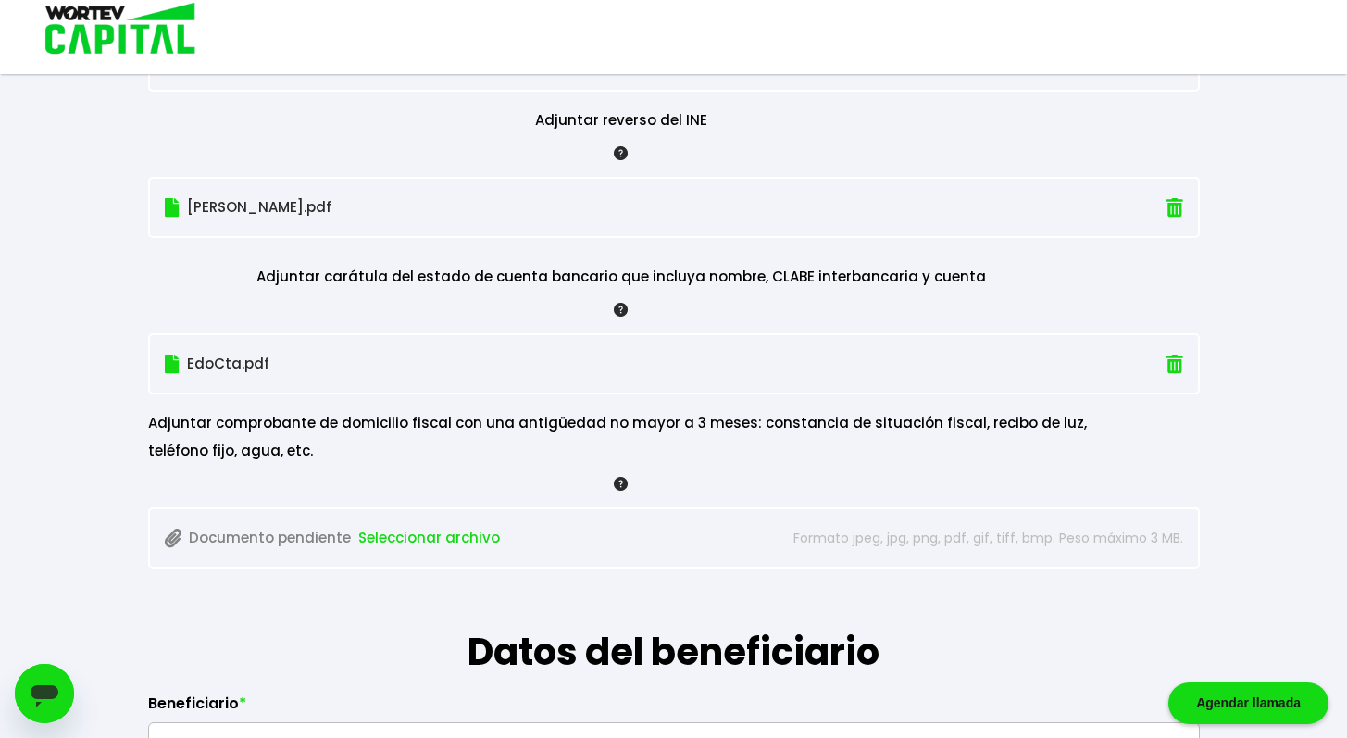
scroll to position [1773, 0]
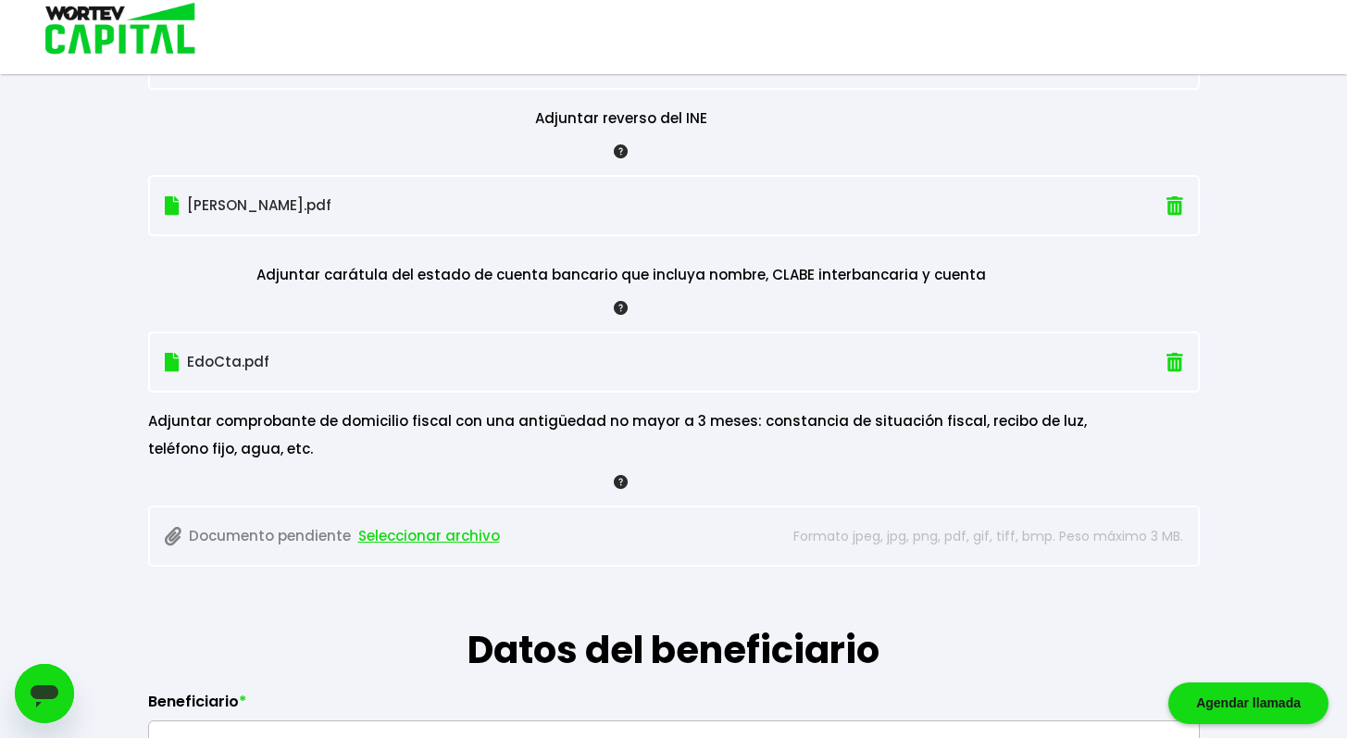
click at [441, 533] on span "Seleccionar archivo" at bounding box center [429, 536] width 142 height 28
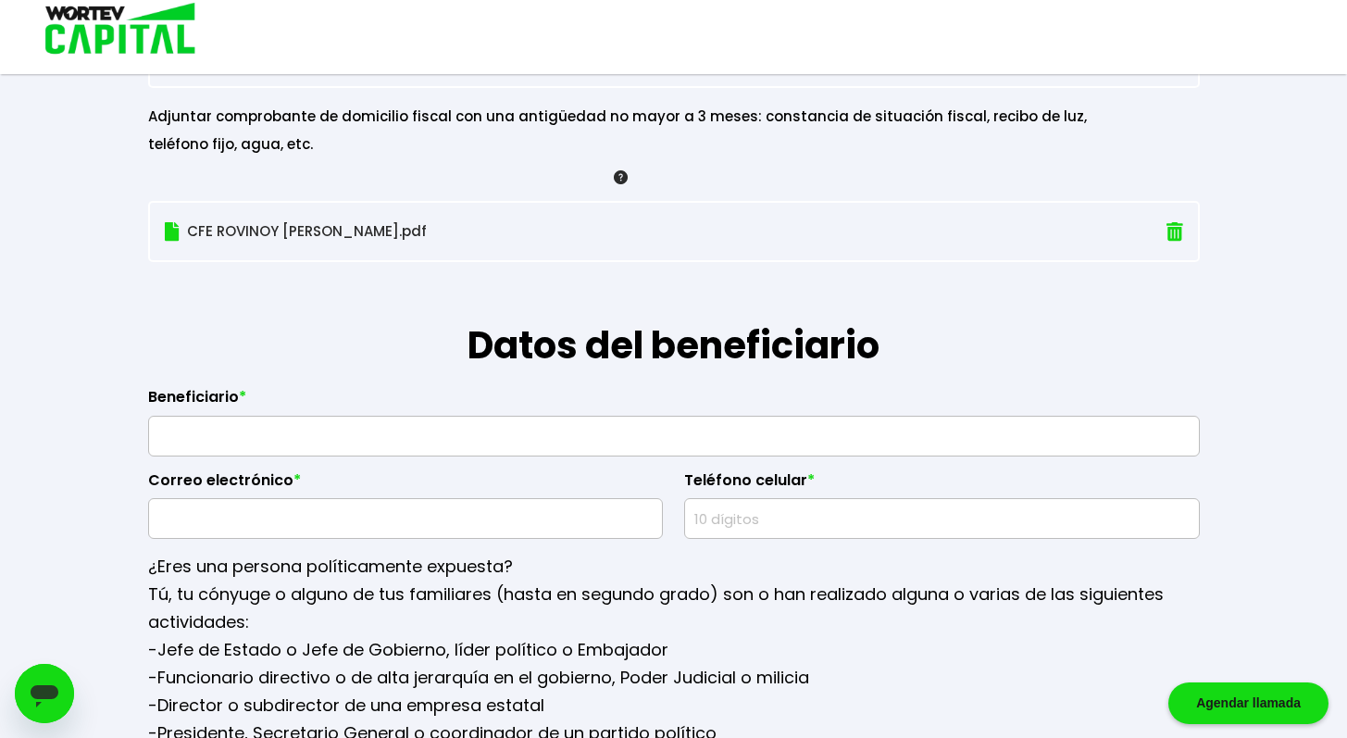
scroll to position [2083, 0]
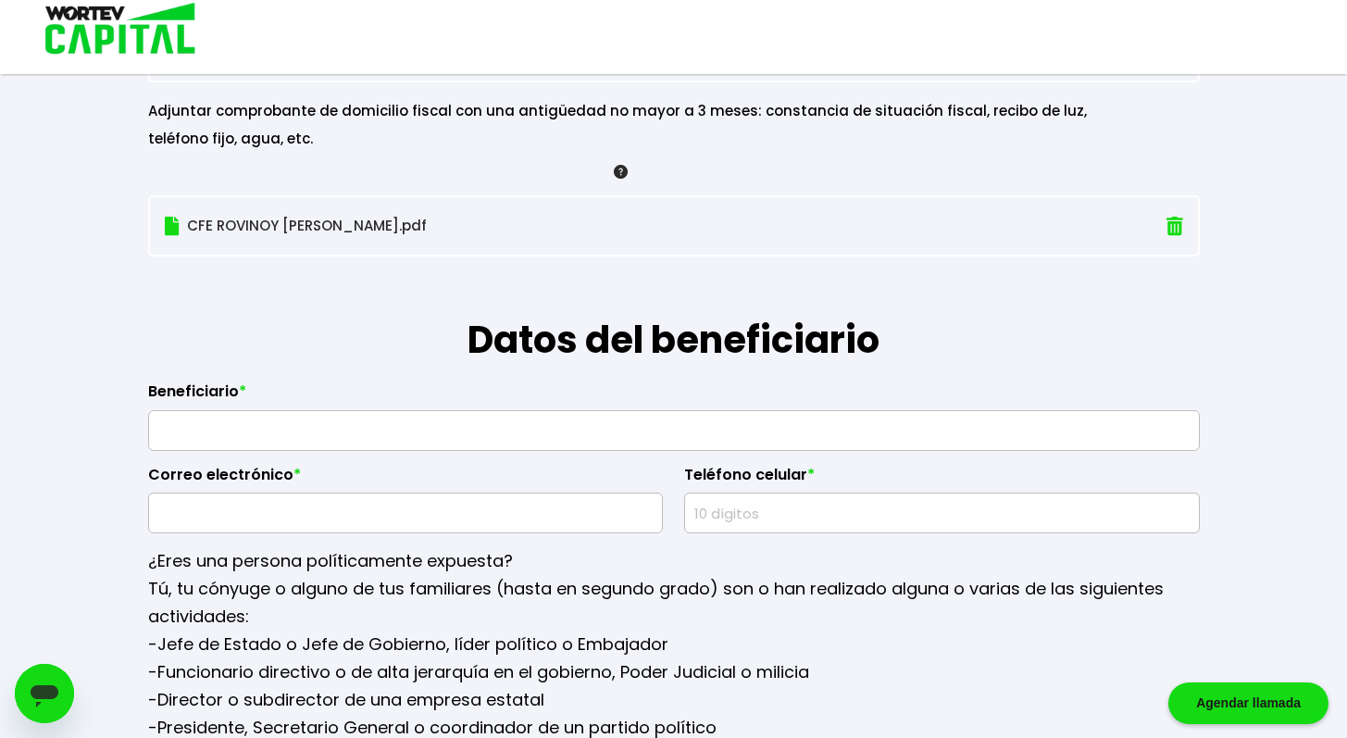
click at [448, 433] on input "text" at bounding box center [673, 430] width 1035 height 39
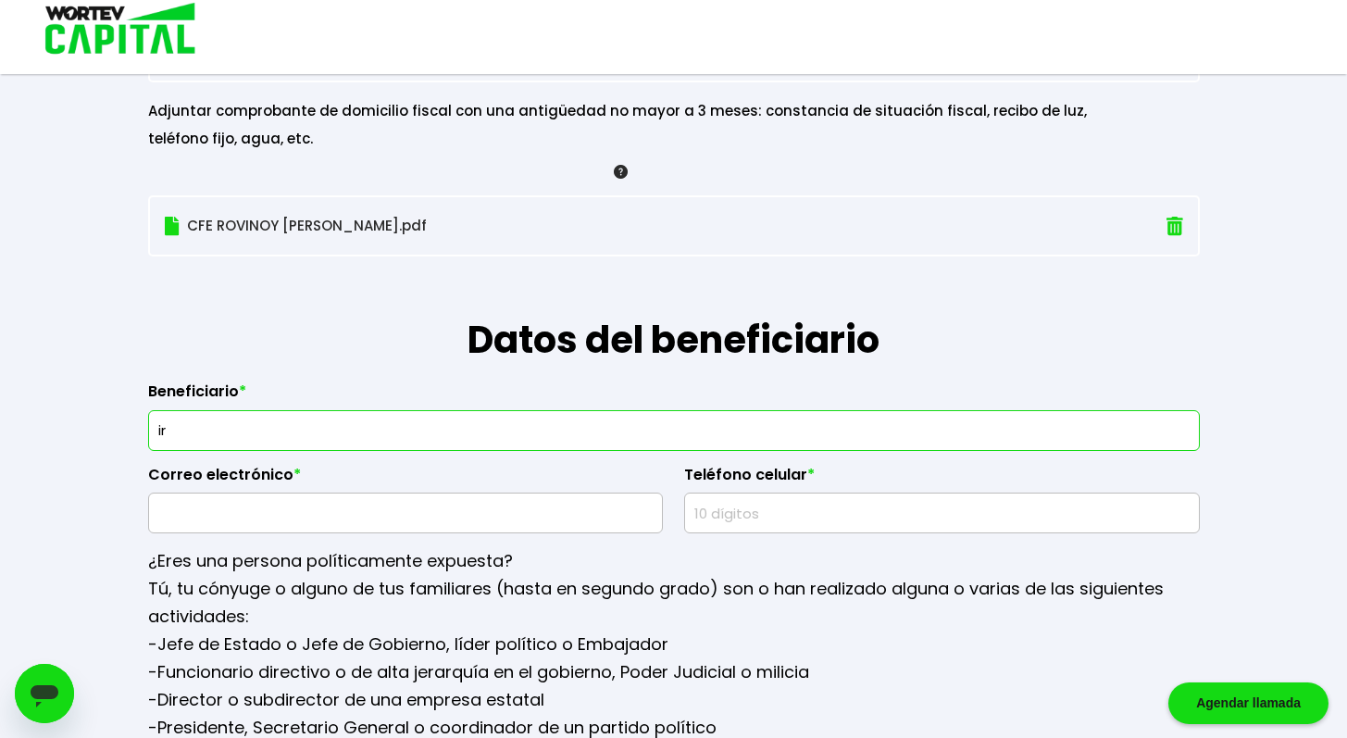
type input "i"
type input "PAULA HERNANDEZ FUENTES"
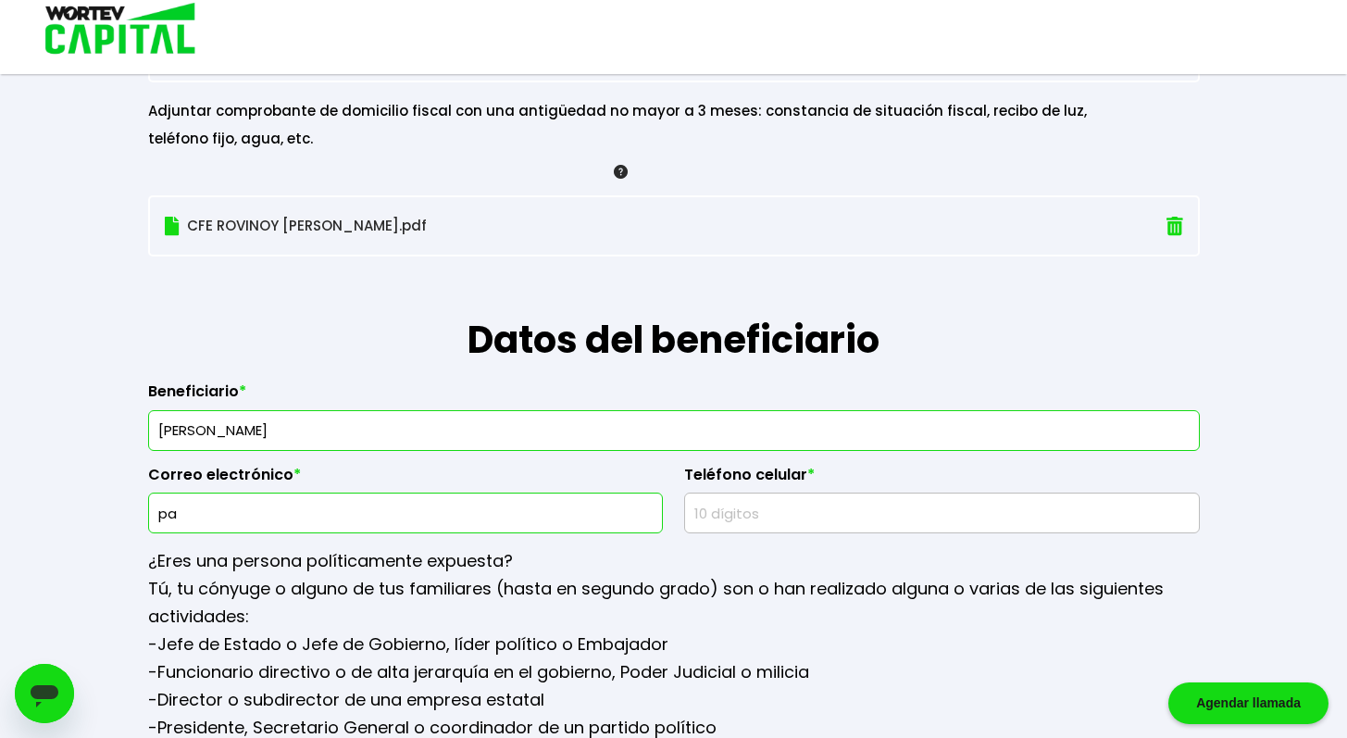
type input "p"
click at [345, 428] on input "PAULA HERNANDEZ FUENTES" at bounding box center [673, 430] width 1035 height 39
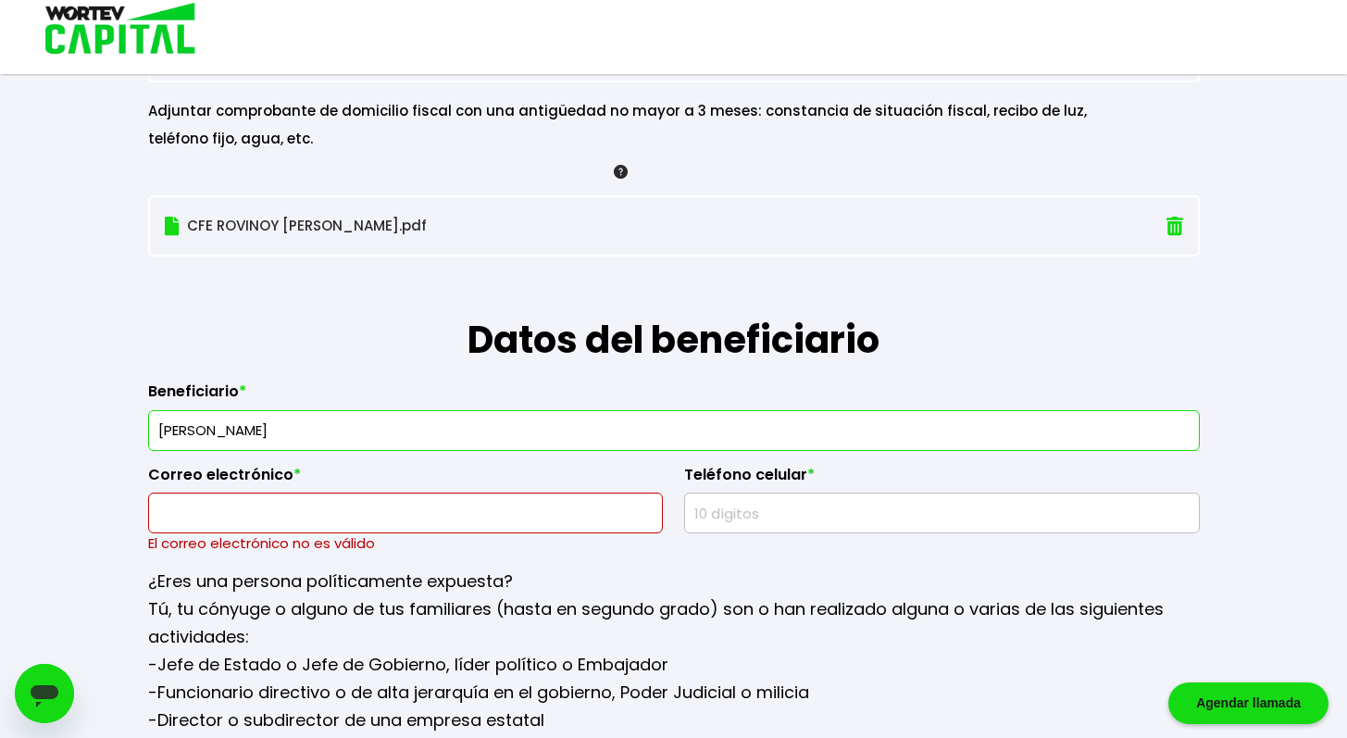
drag, startPoint x: 374, startPoint y: 430, endPoint x: 112, endPoint y: 423, distance: 262.0
type input "i"
type input "IRVING ALQUICIRA HERNANDEZ"
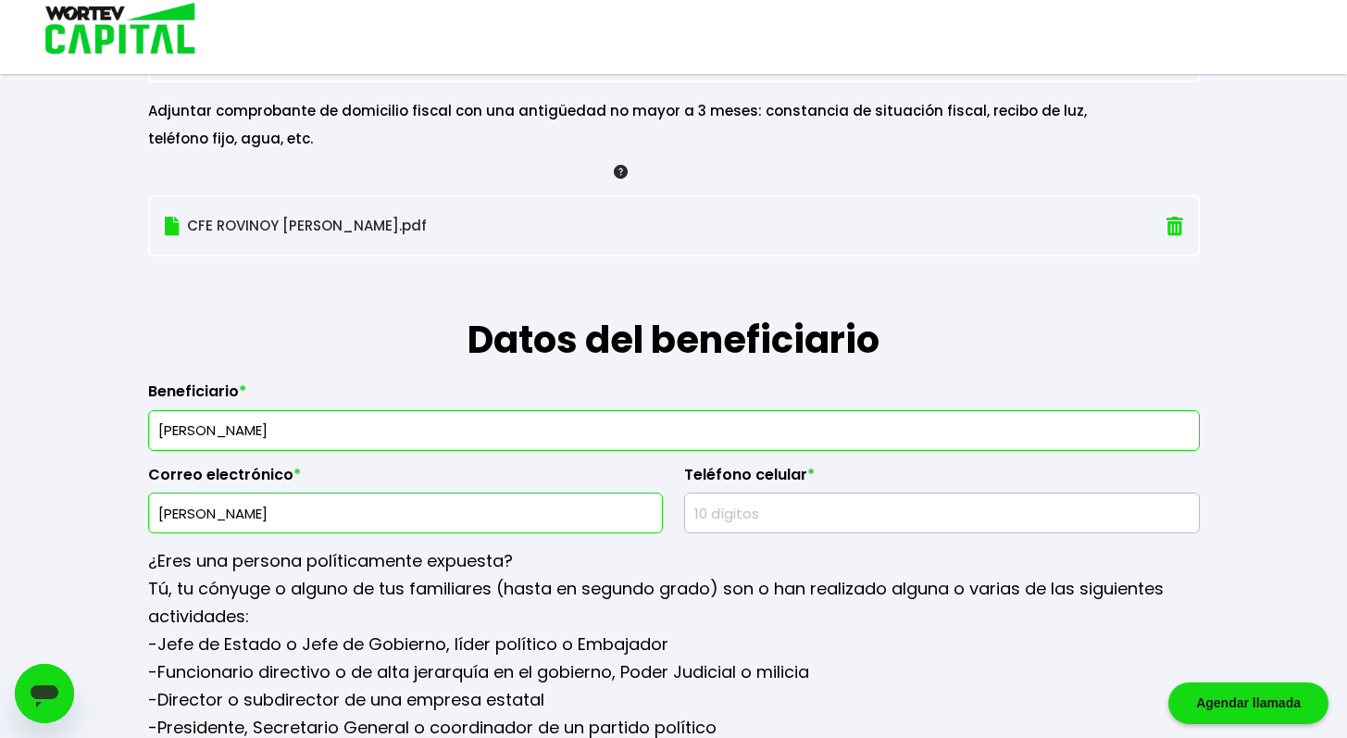
type input "marvin386@hotmail.com"
click at [751, 515] on input "text" at bounding box center [941, 512] width 499 height 39
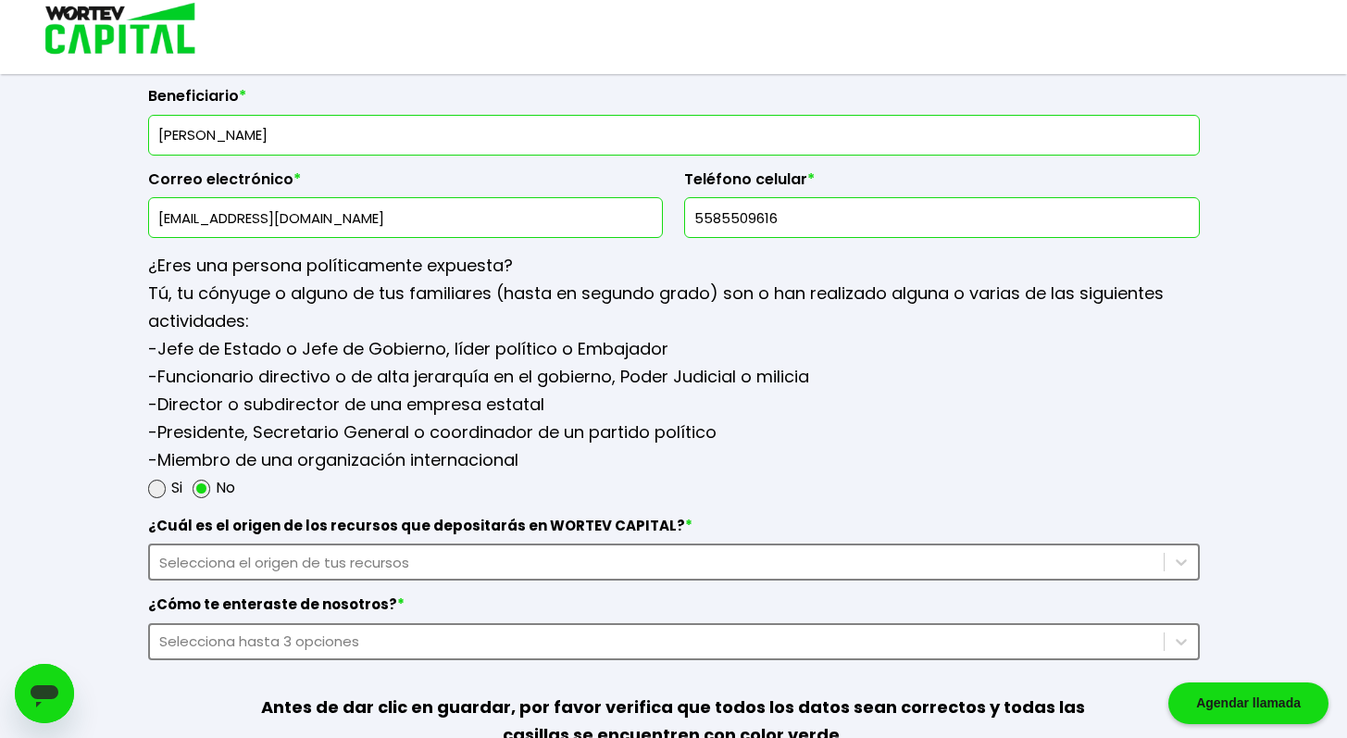
scroll to position [2406, 0]
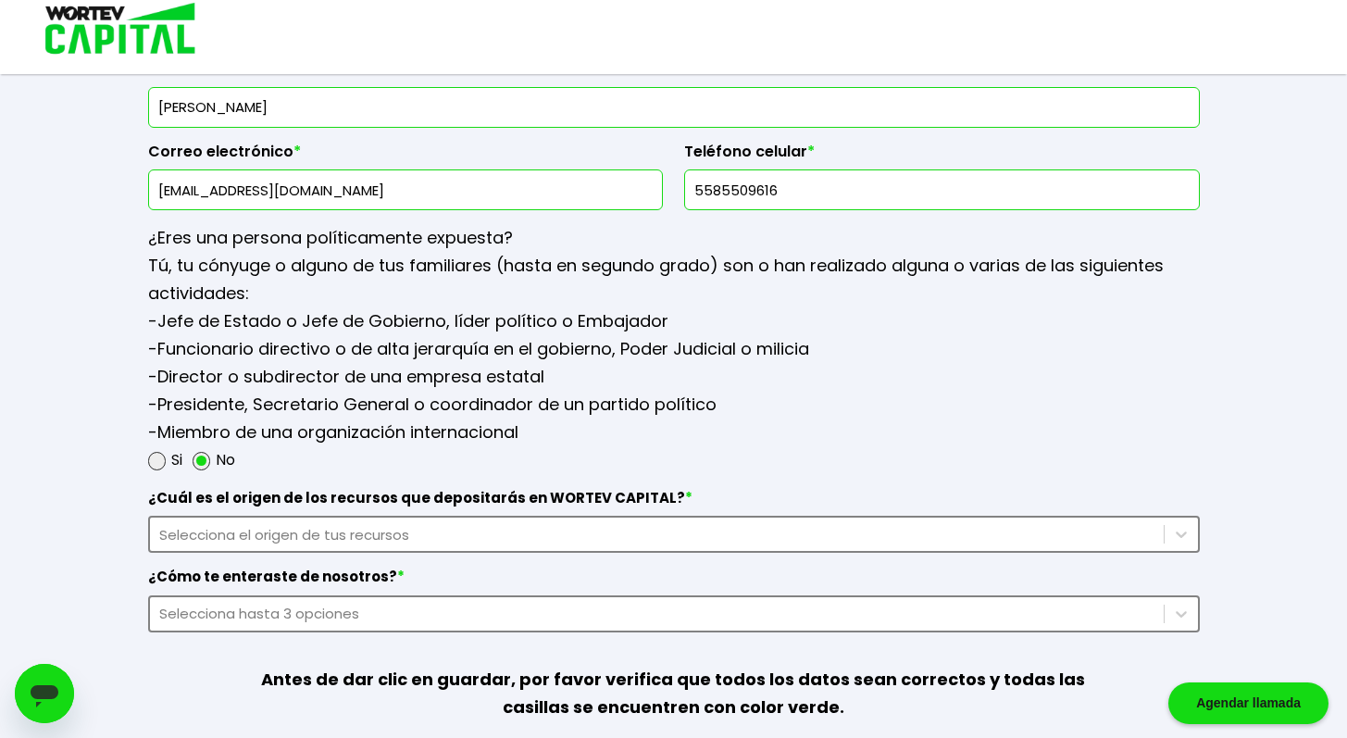
type input "5585509616"
click at [403, 528] on div "Selecciona el origen de tus recursos" at bounding box center [656, 534] width 995 height 21
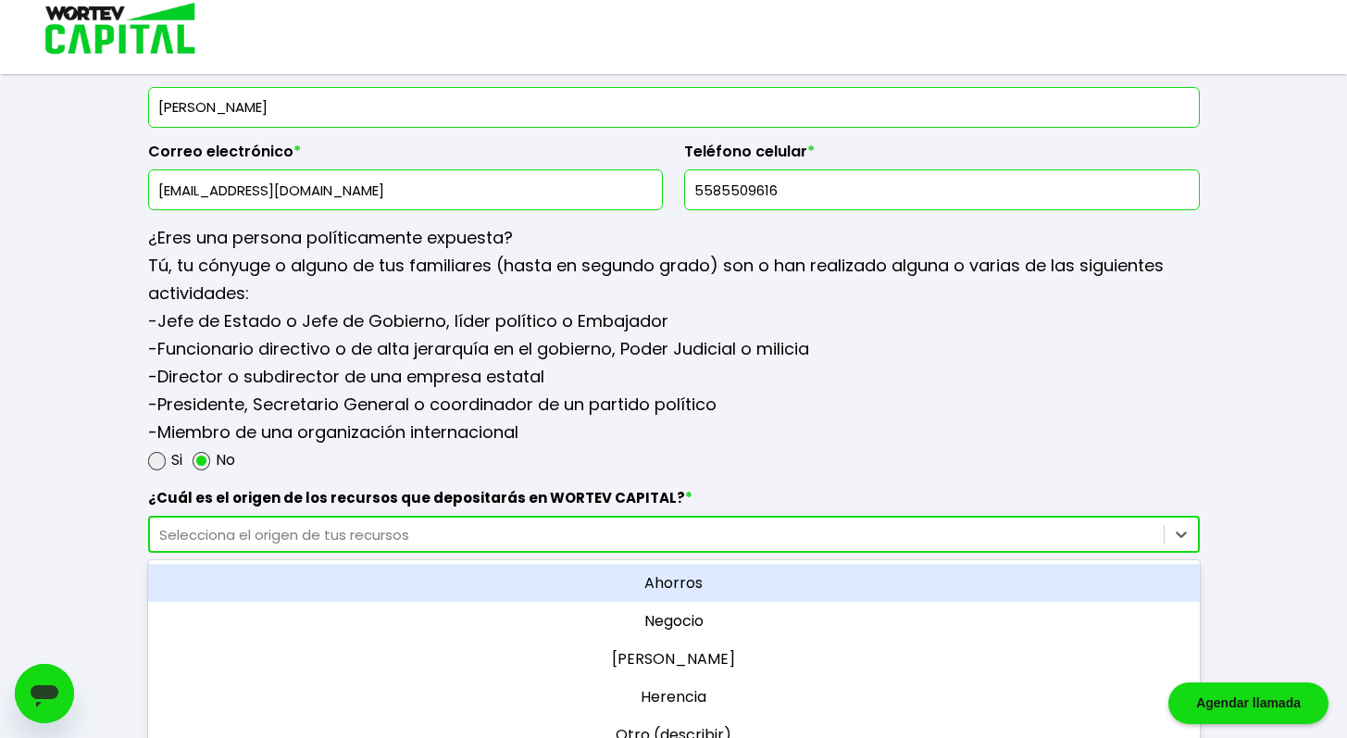
scroll to position [2428, 0]
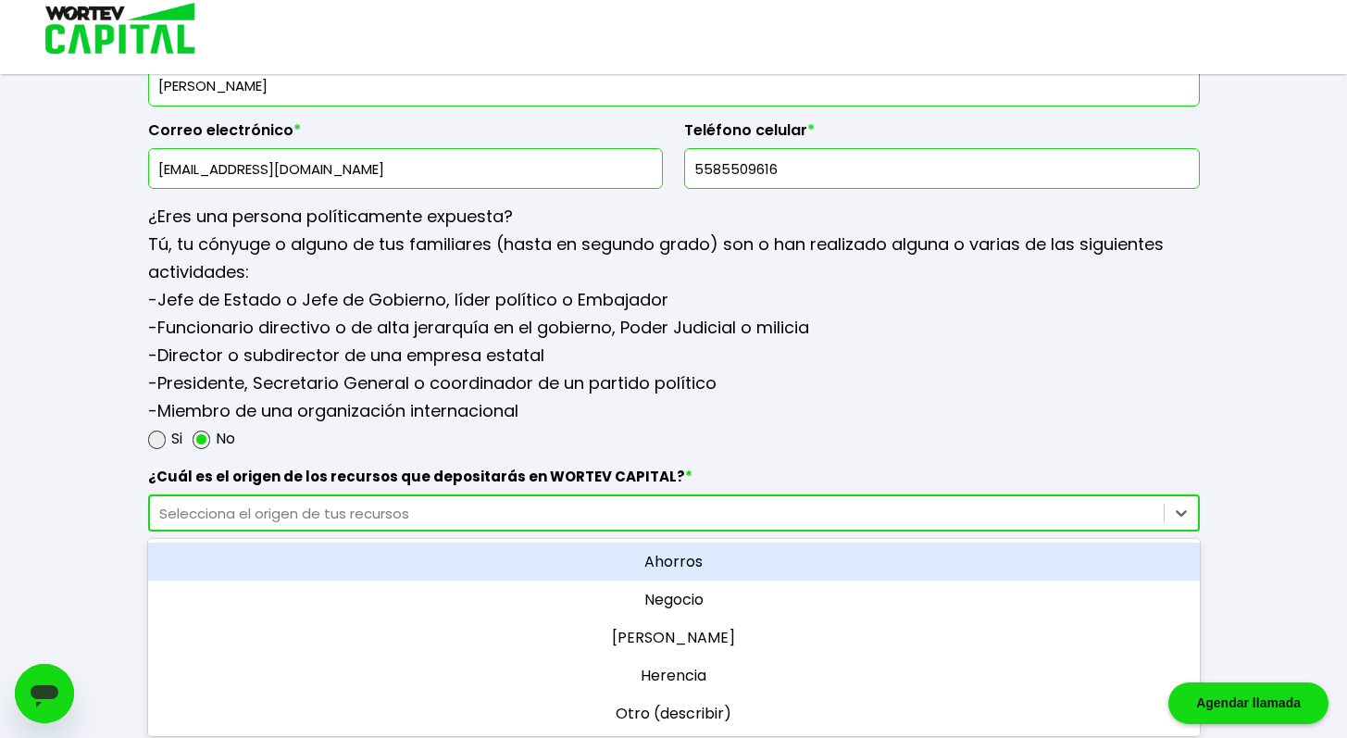
click at [736, 565] on div "Ahorros" at bounding box center [673, 561] width 1051 height 38
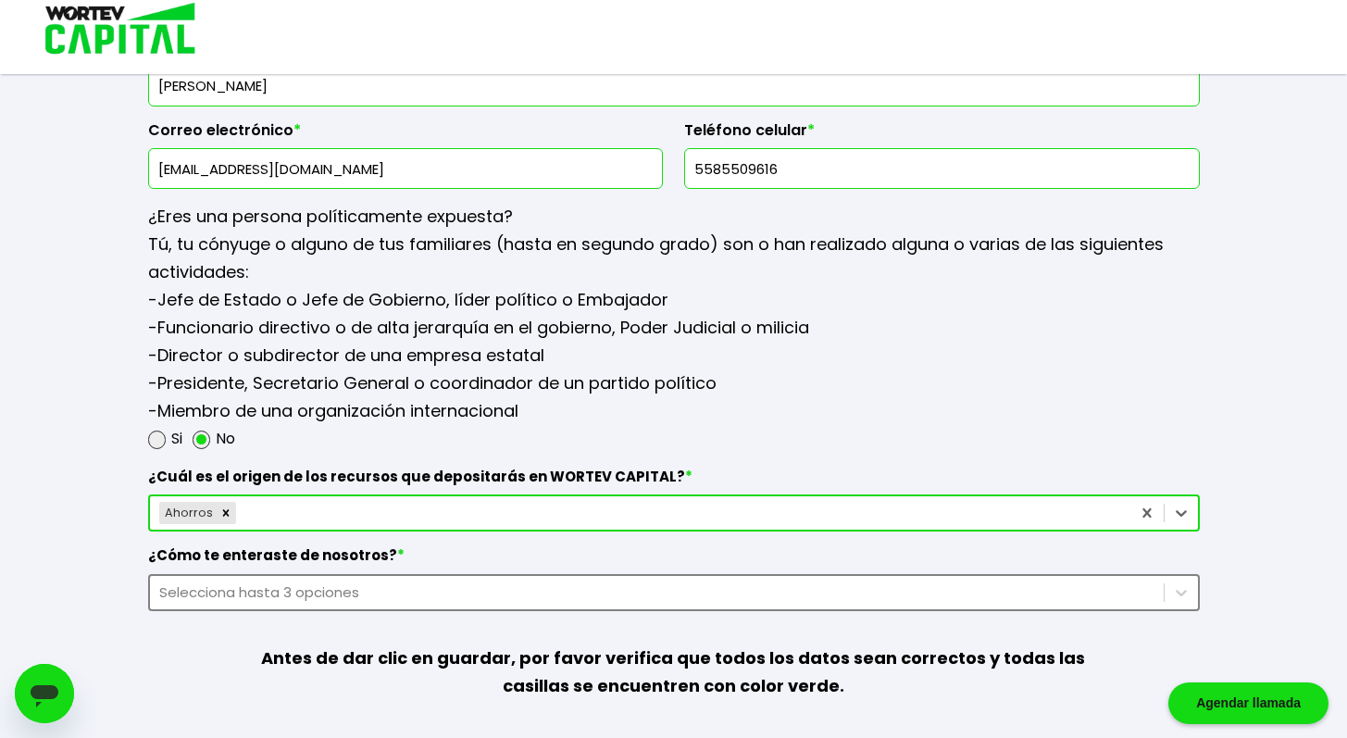
click at [417, 590] on div "Selecciona hasta 3 opciones" at bounding box center [673, 592] width 1051 height 37
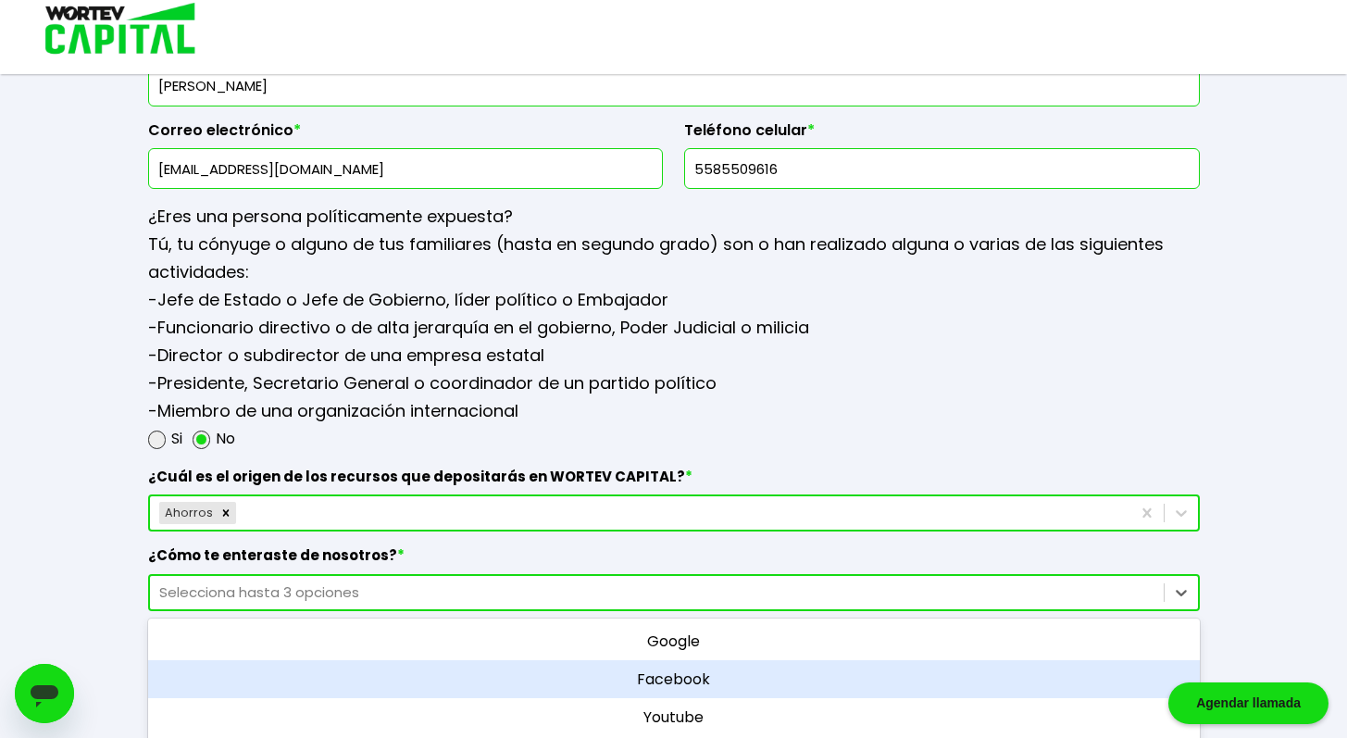
scroll to position [2527, 0]
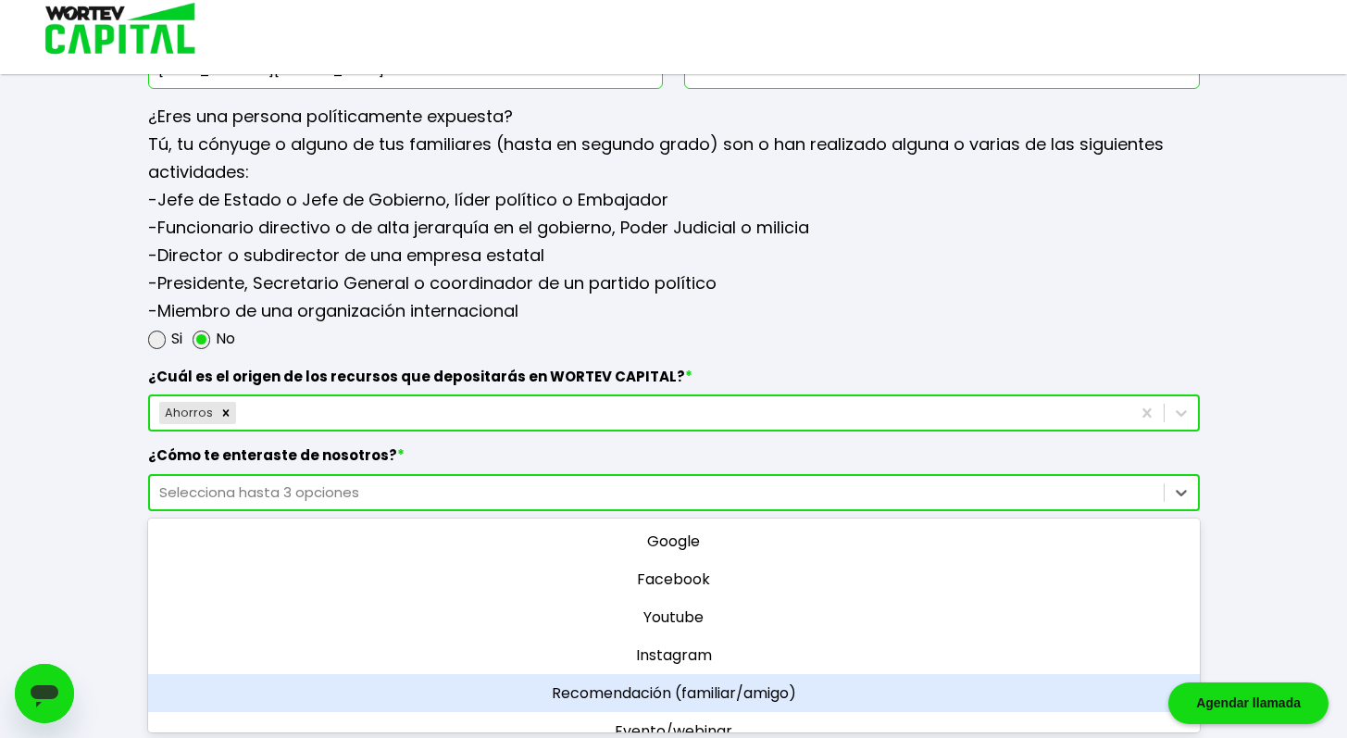
click at [699, 700] on div "Recomendación (familiar/amigo)" at bounding box center [673, 693] width 1051 height 38
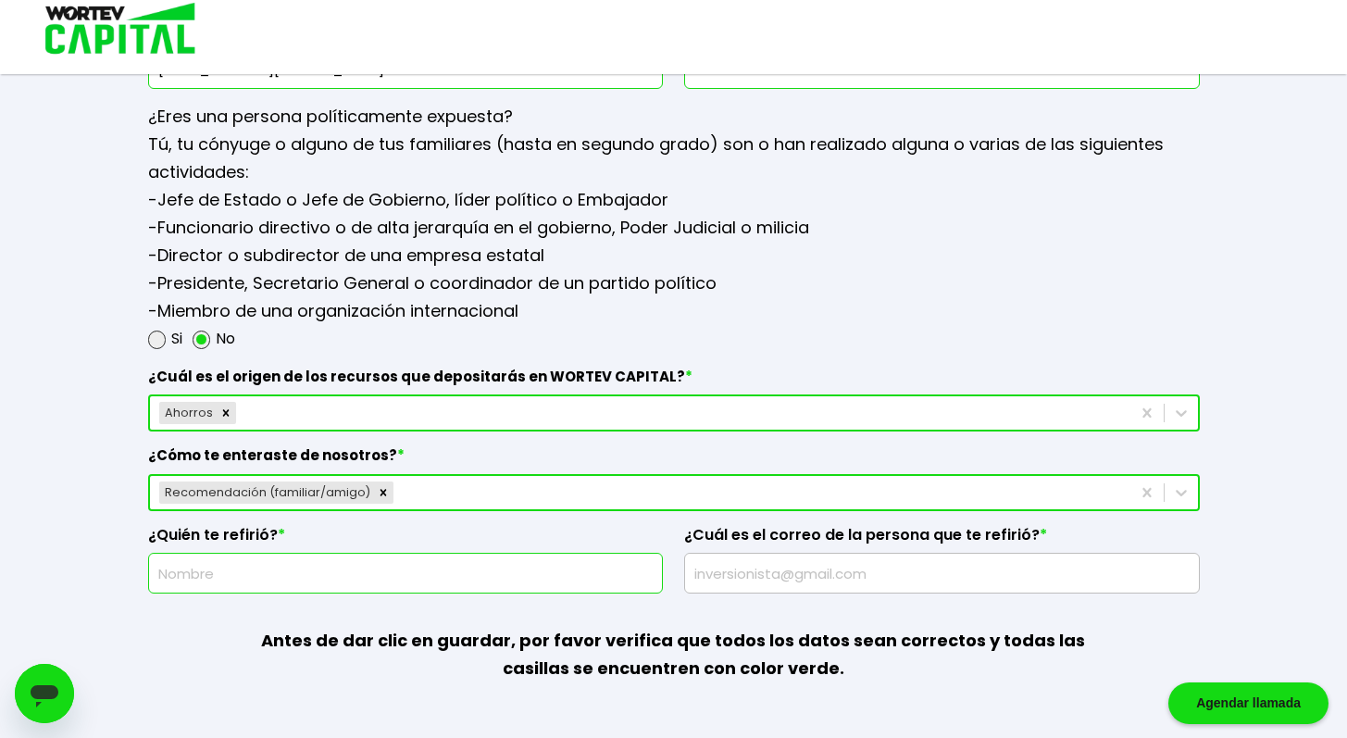
click at [442, 567] on input "text" at bounding box center [405, 572] width 499 height 39
type input "j"
click at [202, 575] on input "JORGE ROJAS PINTOR" at bounding box center [405, 572] width 499 height 39
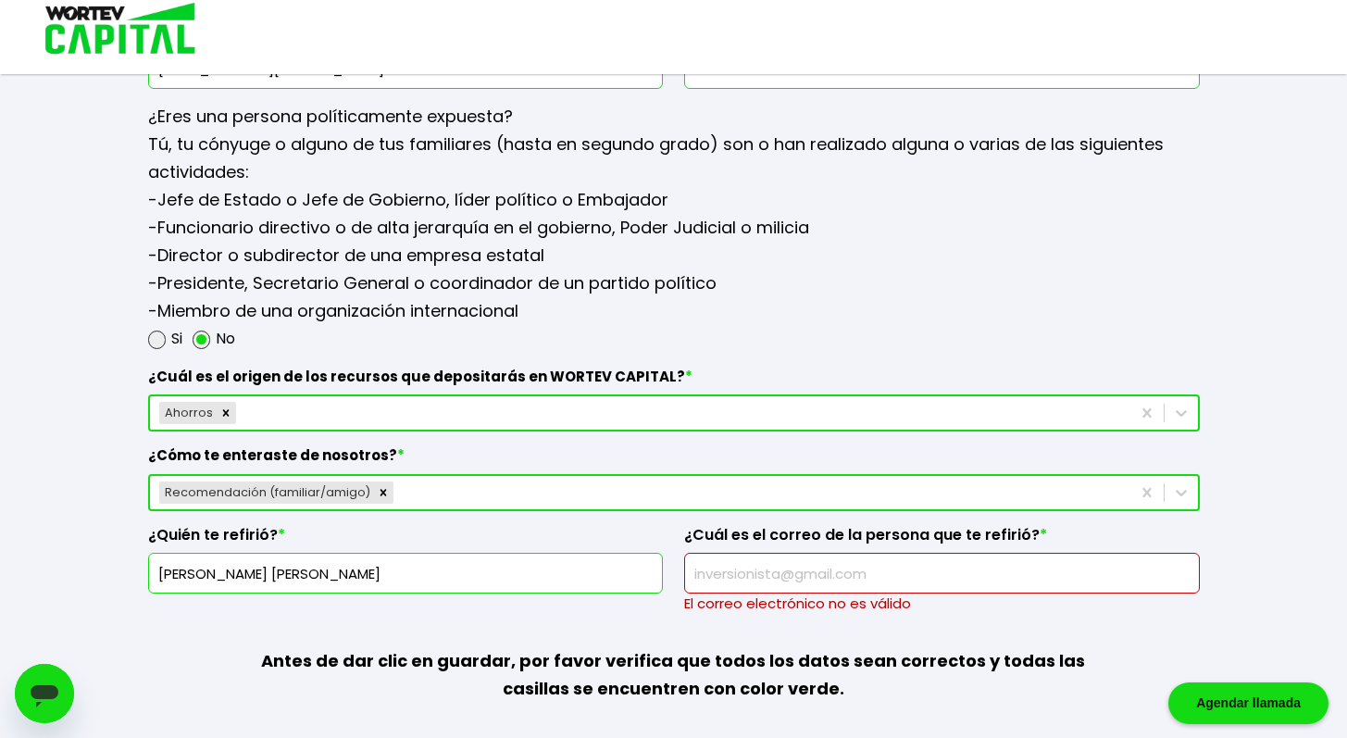
type input "JORGE ARMANDO ROJAS PINTOR"
click at [726, 578] on input "text" at bounding box center [941, 572] width 499 height 39
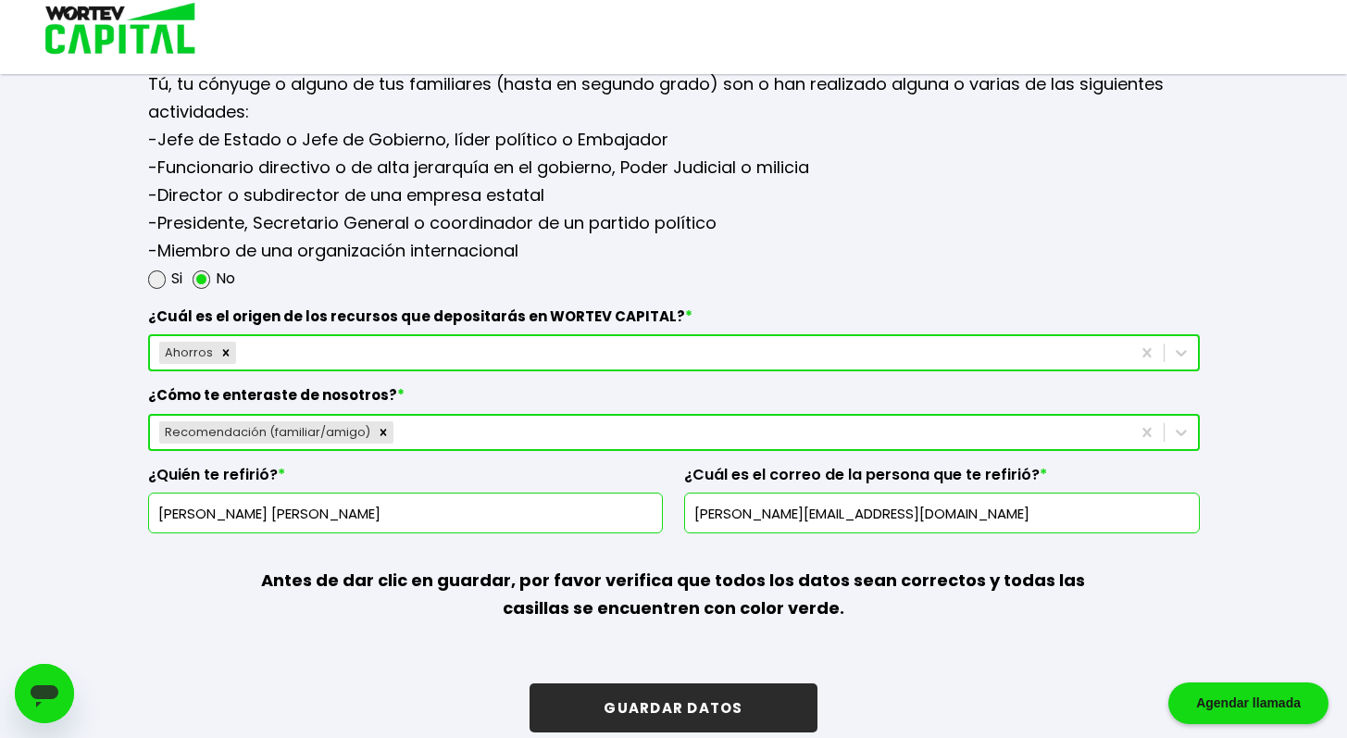
scroll to position [2611, 0]
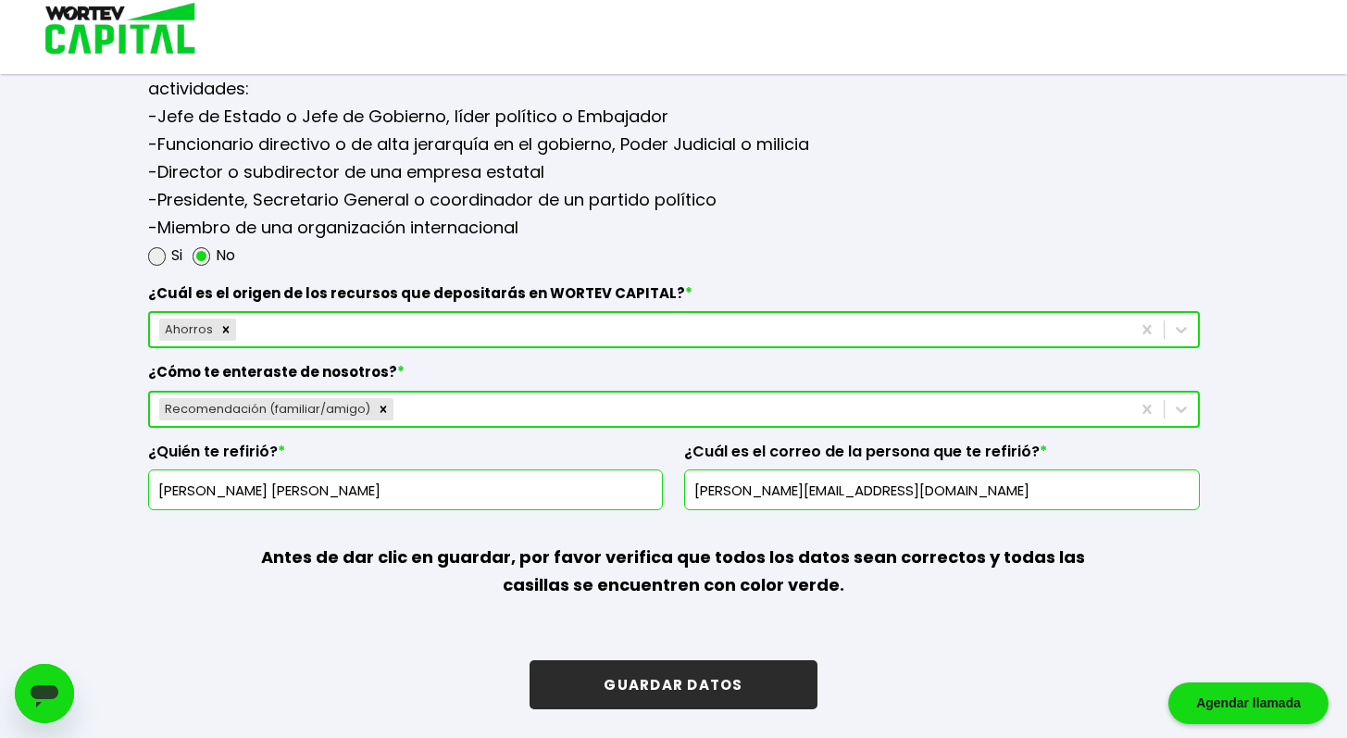
type input "jorge_rojasdf@yahoo.com.mx"
click at [677, 668] on button "GUARDAR DATOS" at bounding box center [672, 684] width 287 height 49
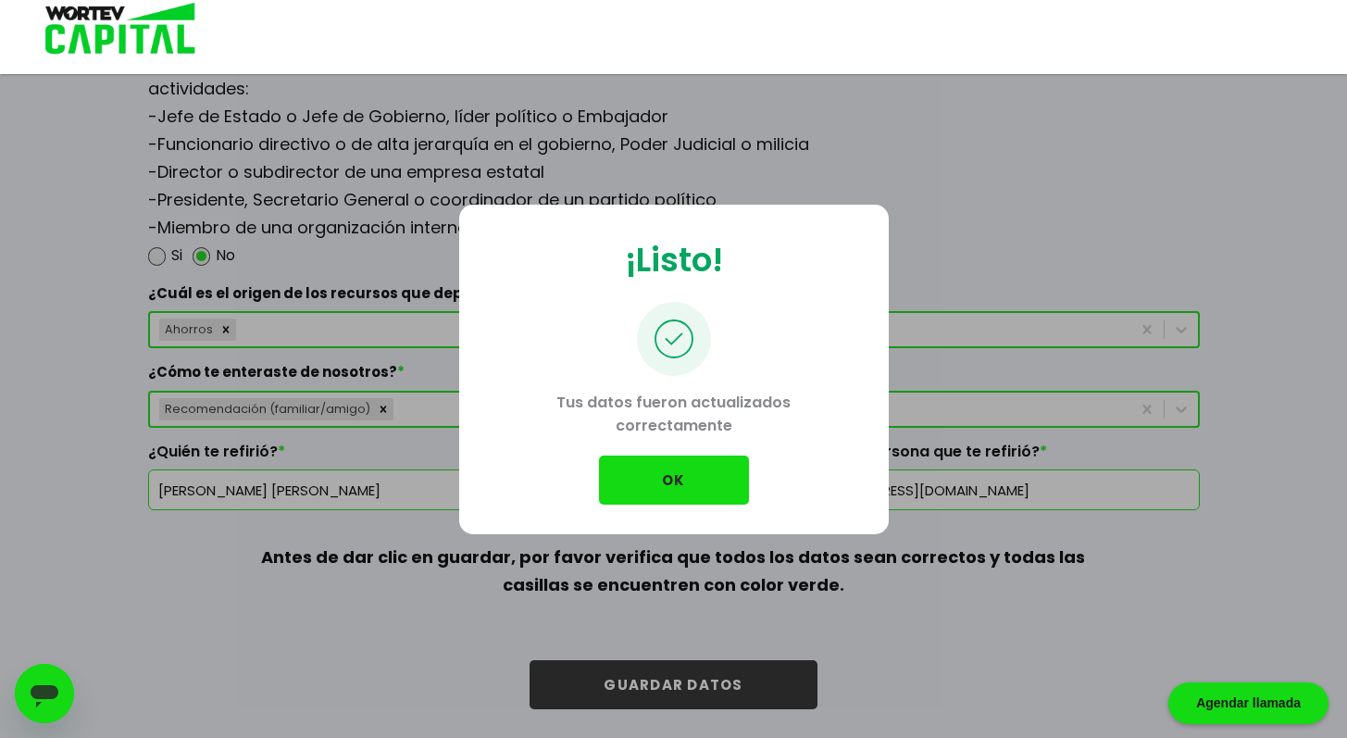
click at [712, 476] on button "OK" at bounding box center [674, 479] width 150 height 49
